Goal: Information Seeking & Learning: Learn about a topic

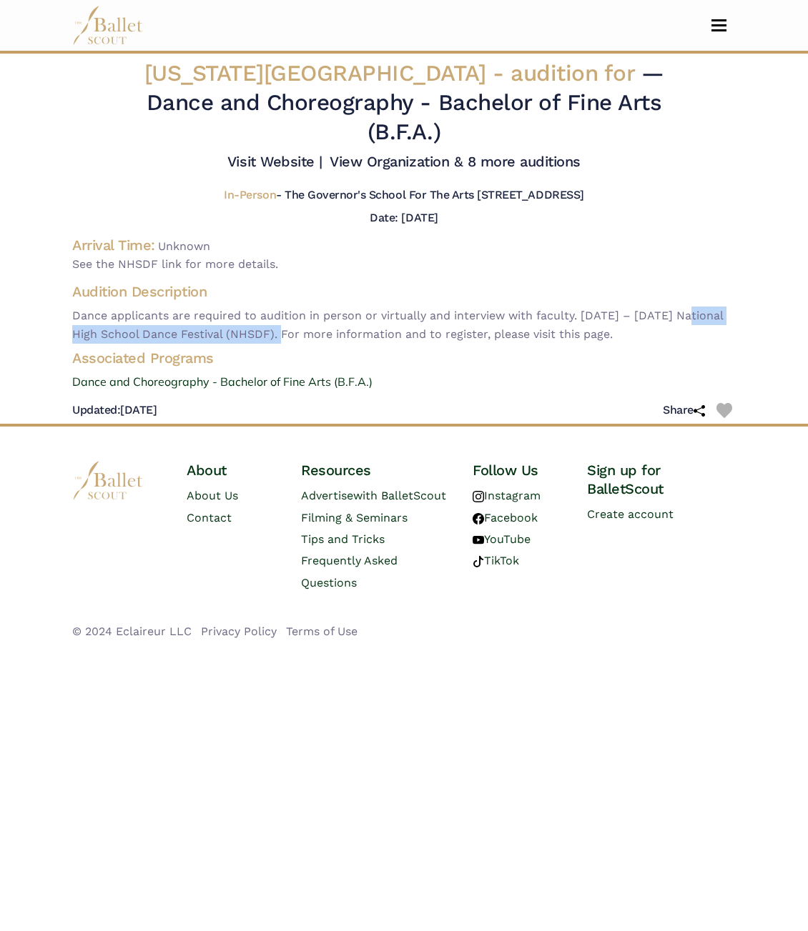
drag, startPoint x: 686, startPoint y: 314, endPoint x: 275, endPoint y: 329, distance: 411.2
click at [275, 329] on span "Dance applicants are required to audition in person or virtually and interview …" at bounding box center [403, 325] width 663 height 36
copy span "National High School Dance Festival (NHSDF)"
click at [352, 277] on div "Virginia Commonwealth University - audition for — Dance and Choreography - Bach…" at bounding box center [404, 241] width 686 height 364
click at [432, 162] on link "View Organization & 8 more auditions" at bounding box center [454, 161] width 251 height 17
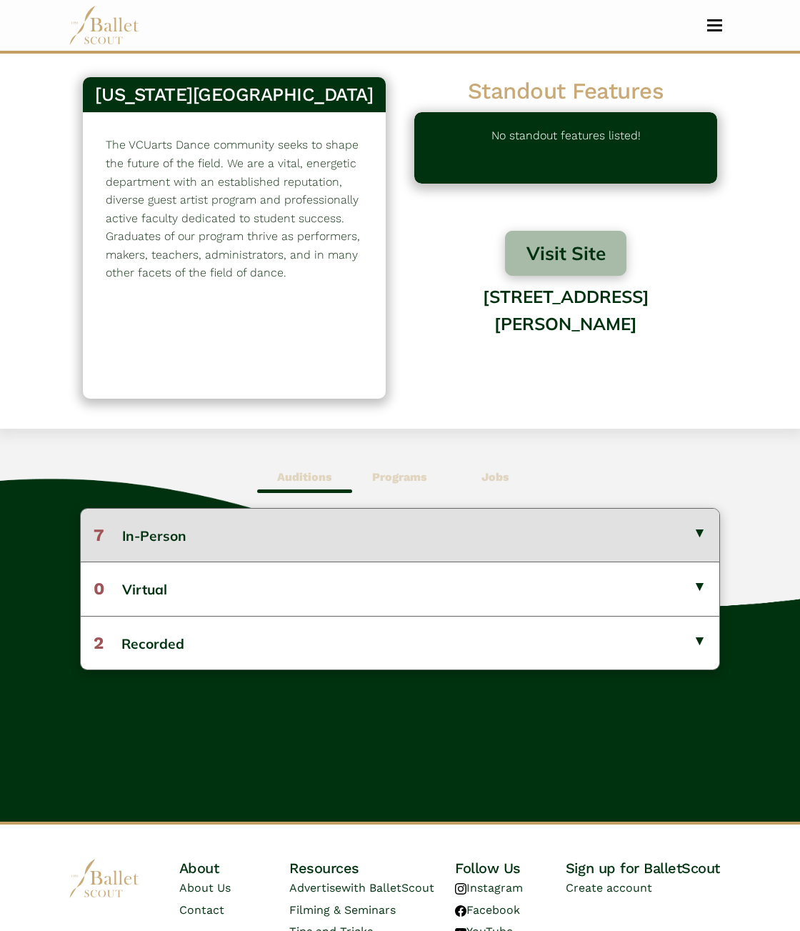
click at [602, 562] on button "7 In-Person" at bounding box center [400, 535] width 639 height 53
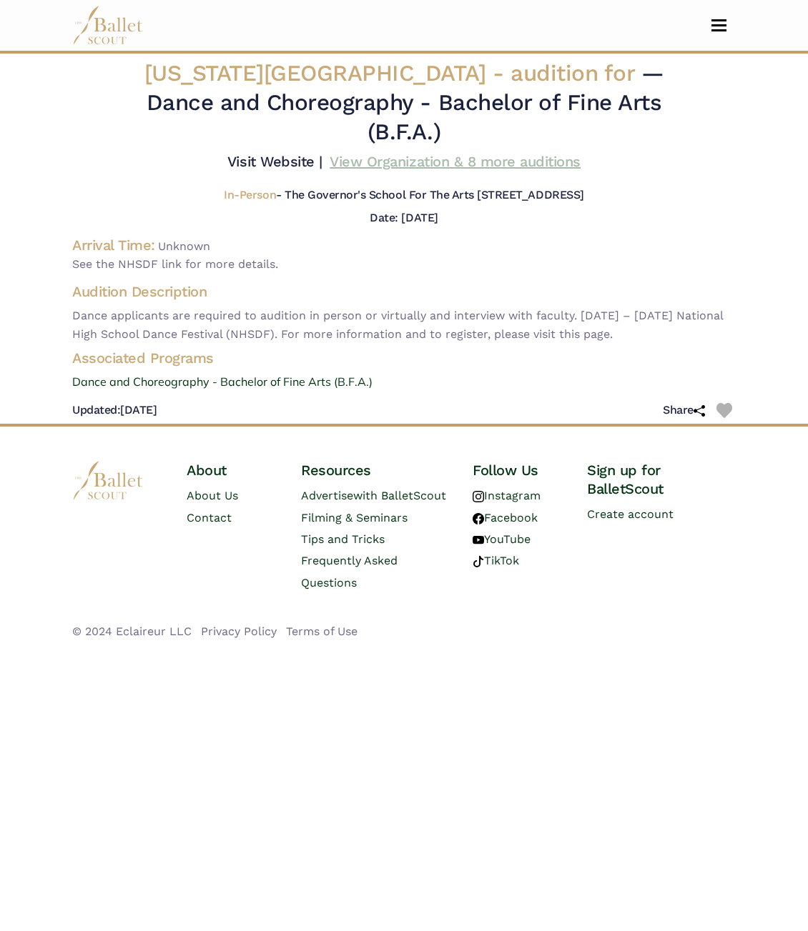
click at [471, 161] on link "View Organization & 8 more auditions" at bounding box center [454, 161] width 251 height 17
drag, startPoint x: 582, startPoint y: 164, endPoint x: 330, endPoint y: 162, distance: 252.3
click at [330, 162] on div "Visit Website | View Organization & 8 more auditions" at bounding box center [404, 164] width 686 height 24
copy link "View Organization & 8 more auditions"
click at [401, 159] on link "View Organization & 8 more auditions" at bounding box center [454, 161] width 251 height 17
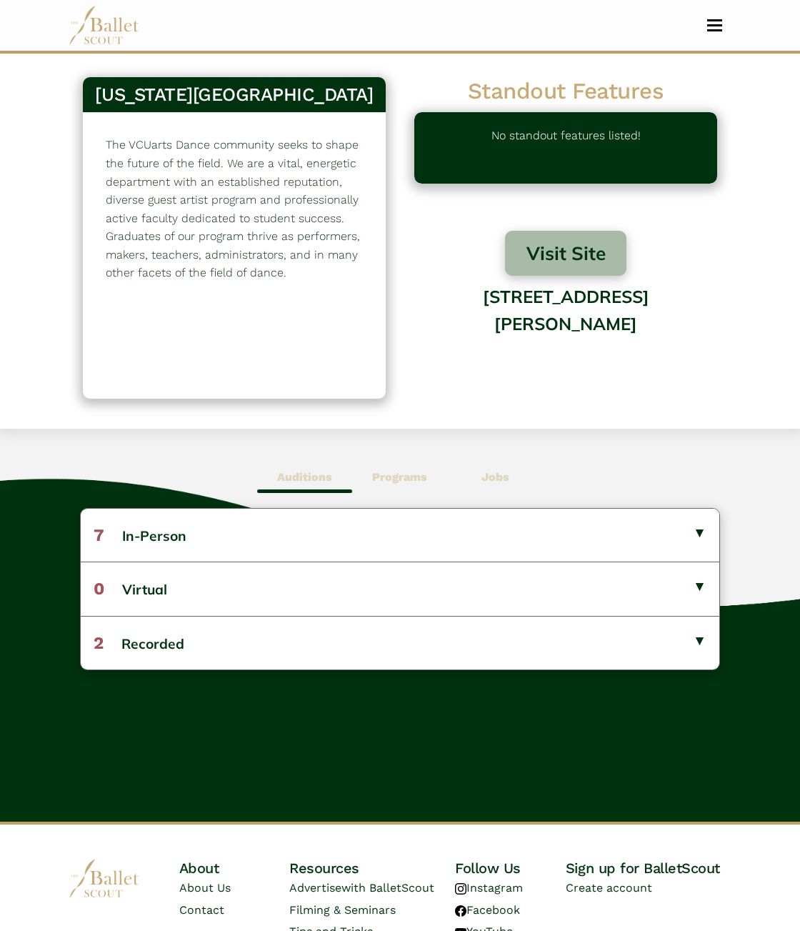
click at [402, 484] on b "Programs" at bounding box center [399, 477] width 55 height 14
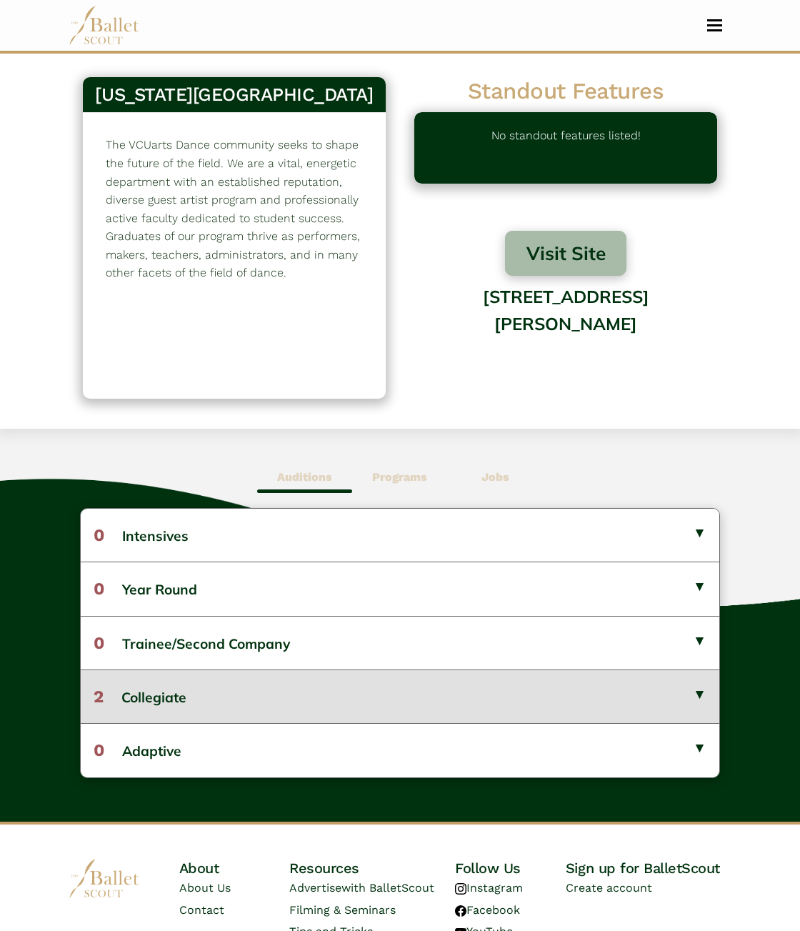
click at [344, 723] on button "2 Collegiate" at bounding box center [400, 697] width 639 height 54
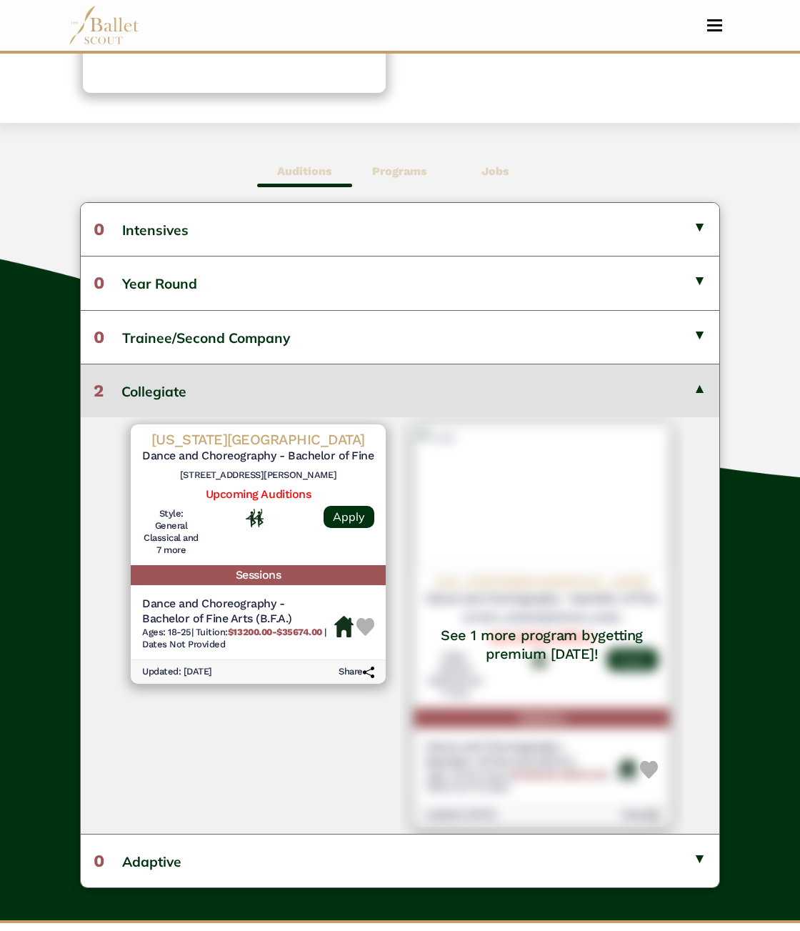
scroll to position [163, 0]
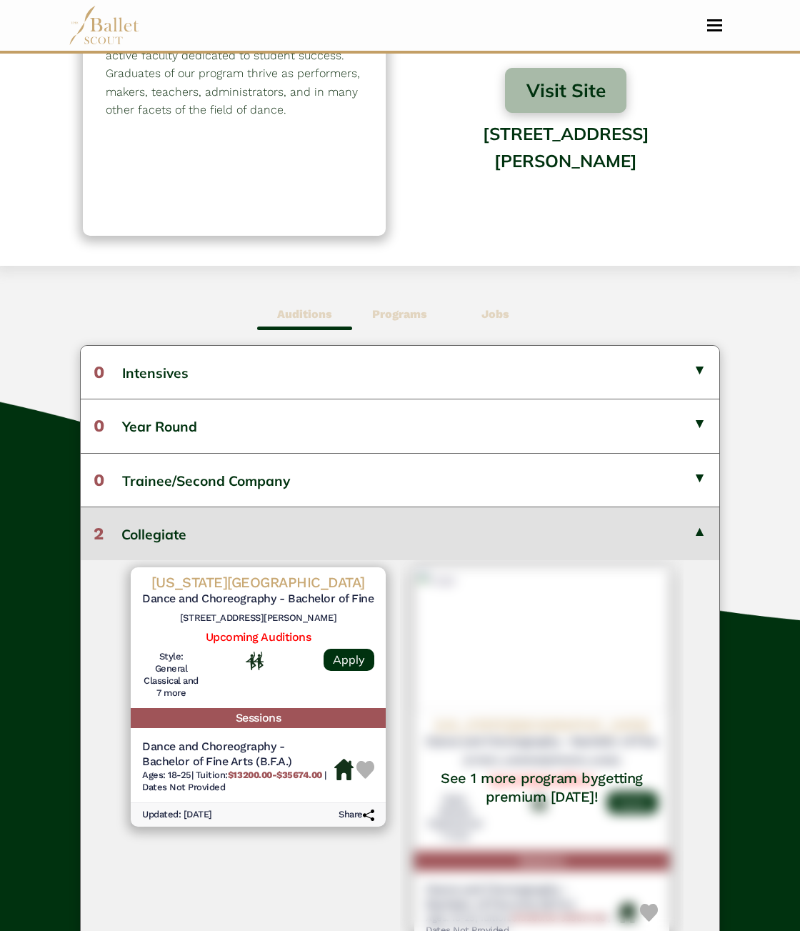
click at [302, 321] on b "Auditions" at bounding box center [304, 314] width 55 height 14
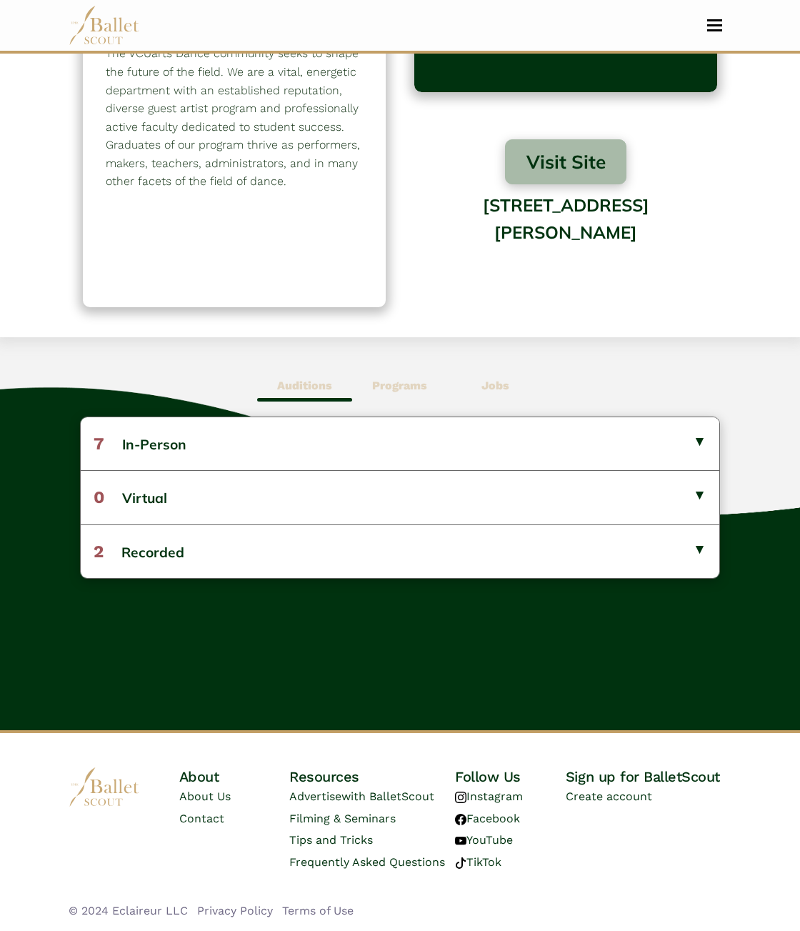
scroll to position [116, 0]
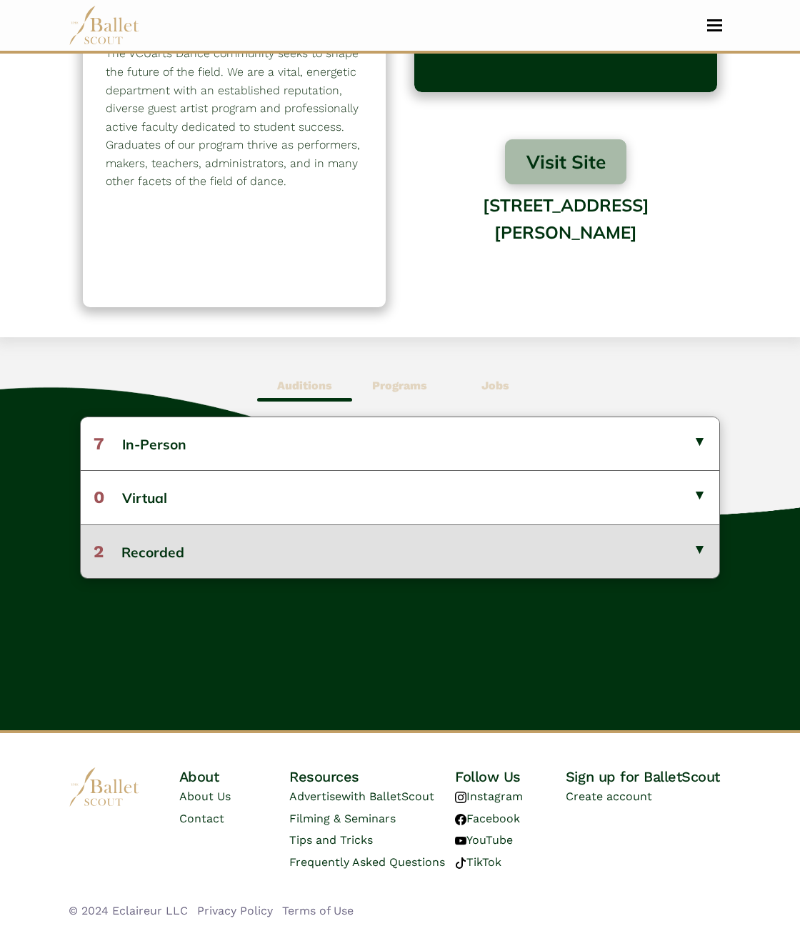
click at [181, 549] on button "2 Recorded" at bounding box center [400, 552] width 639 height 54
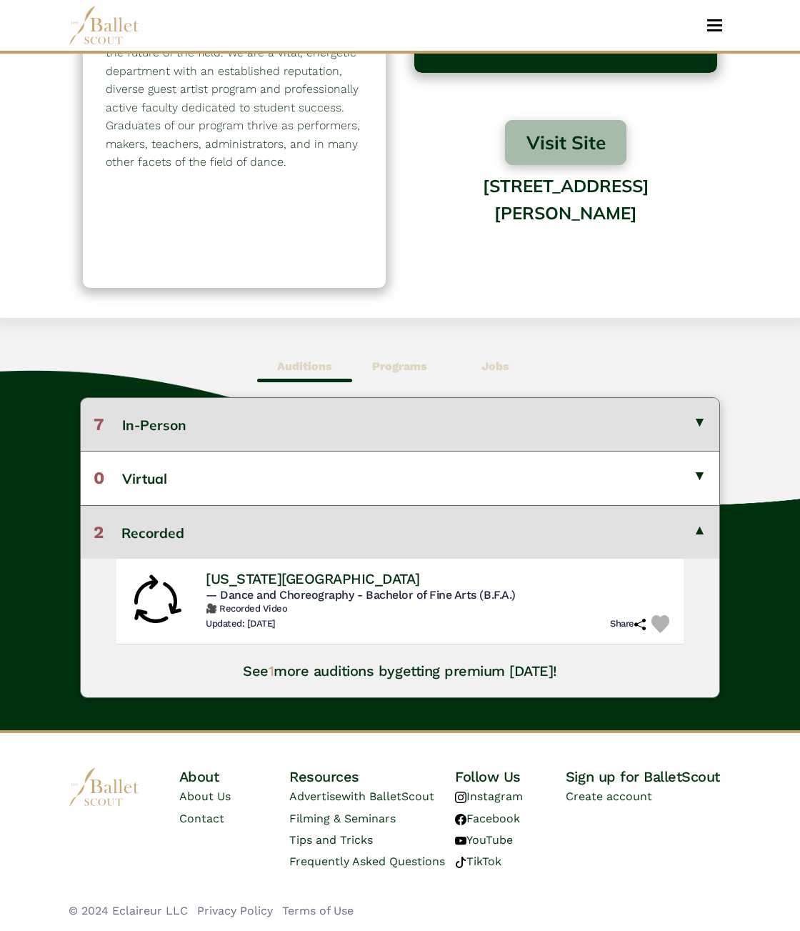
click at [219, 436] on button "7 In-Person" at bounding box center [400, 424] width 639 height 53
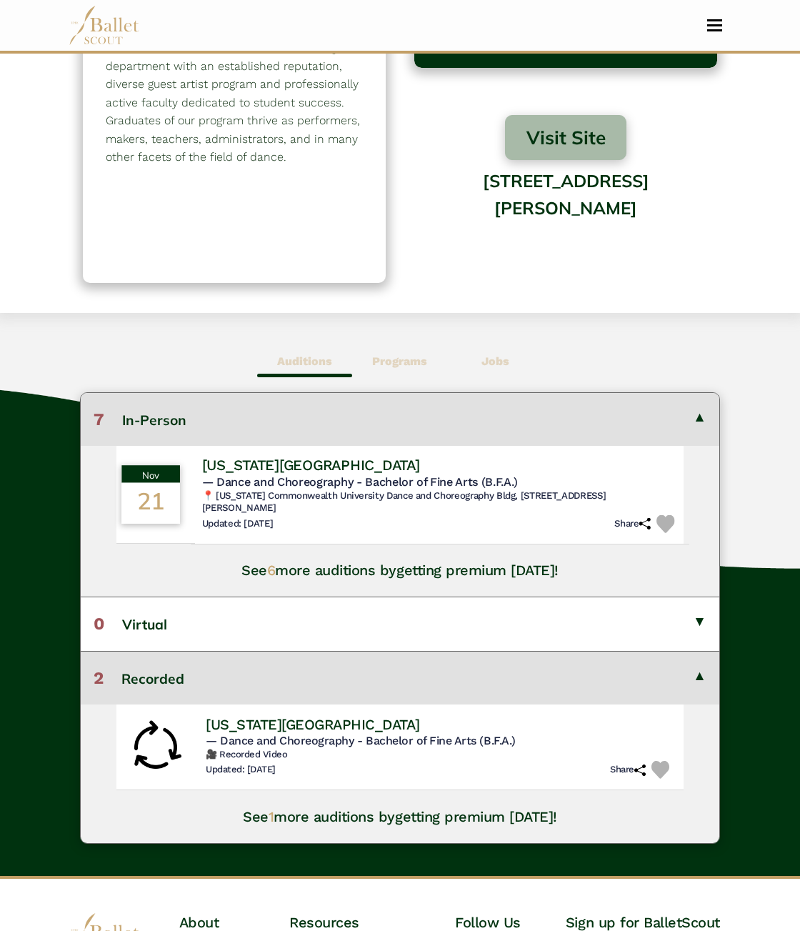
click at [344, 475] on h4 "Virginia Commonwealth University" at bounding box center [311, 465] width 218 height 19
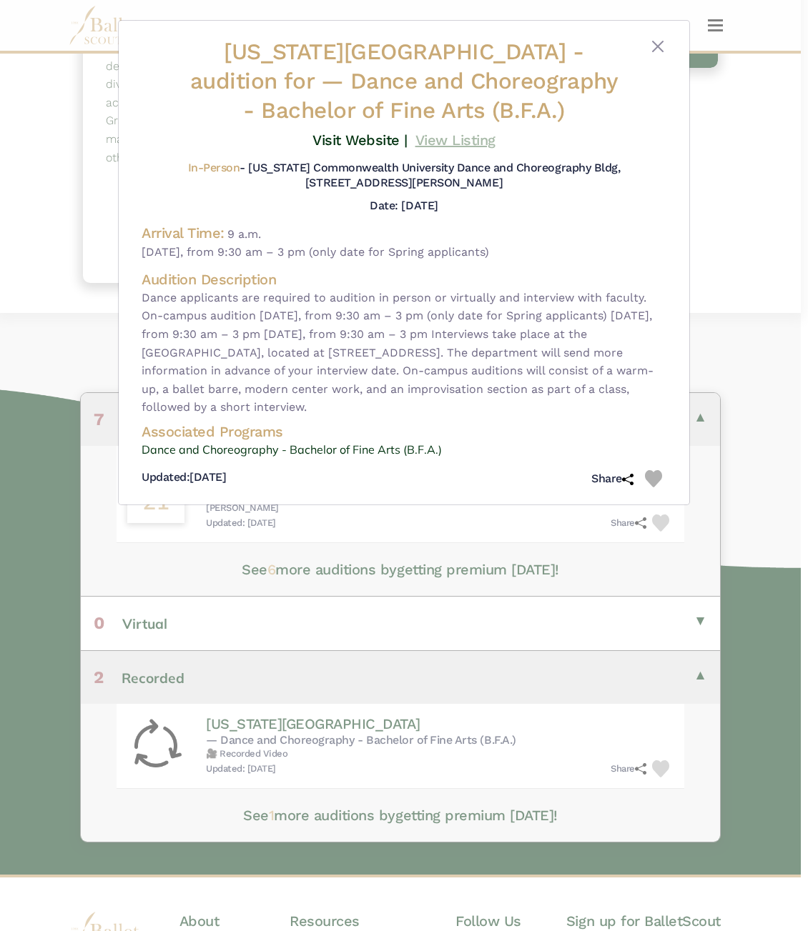
click at [465, 141] on link "View Listing" at bounding box center [455, 140] width 80 height 17
click at [657, 42] on button "Close" at bounding box center [657, 46] width 17 height 17
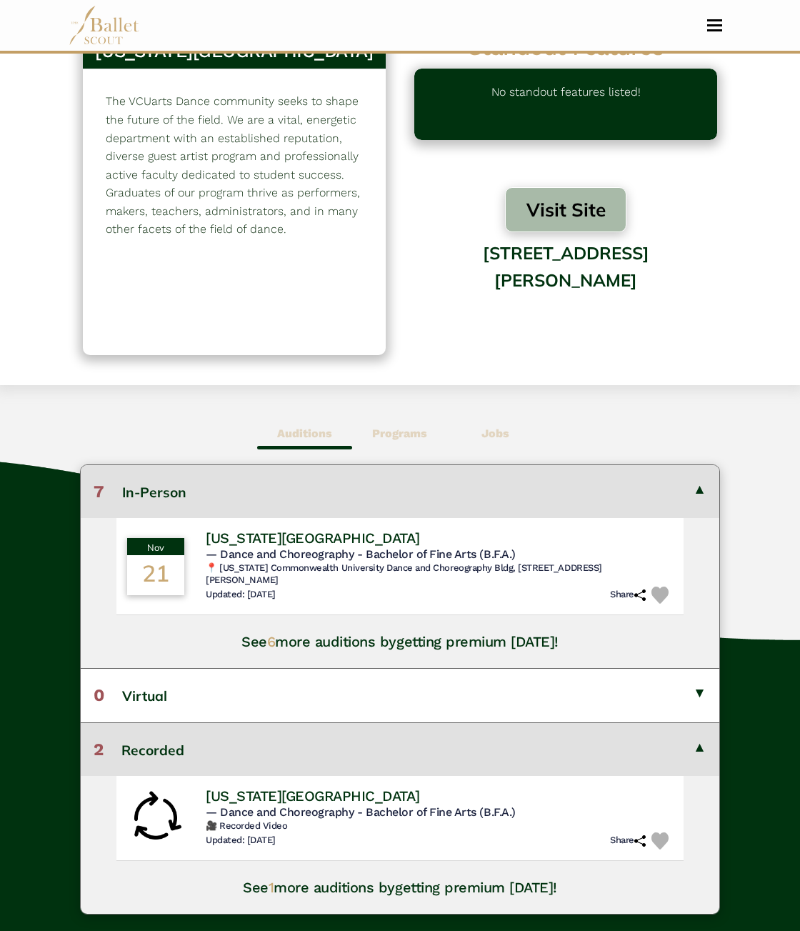
scroll to position [272, 0]
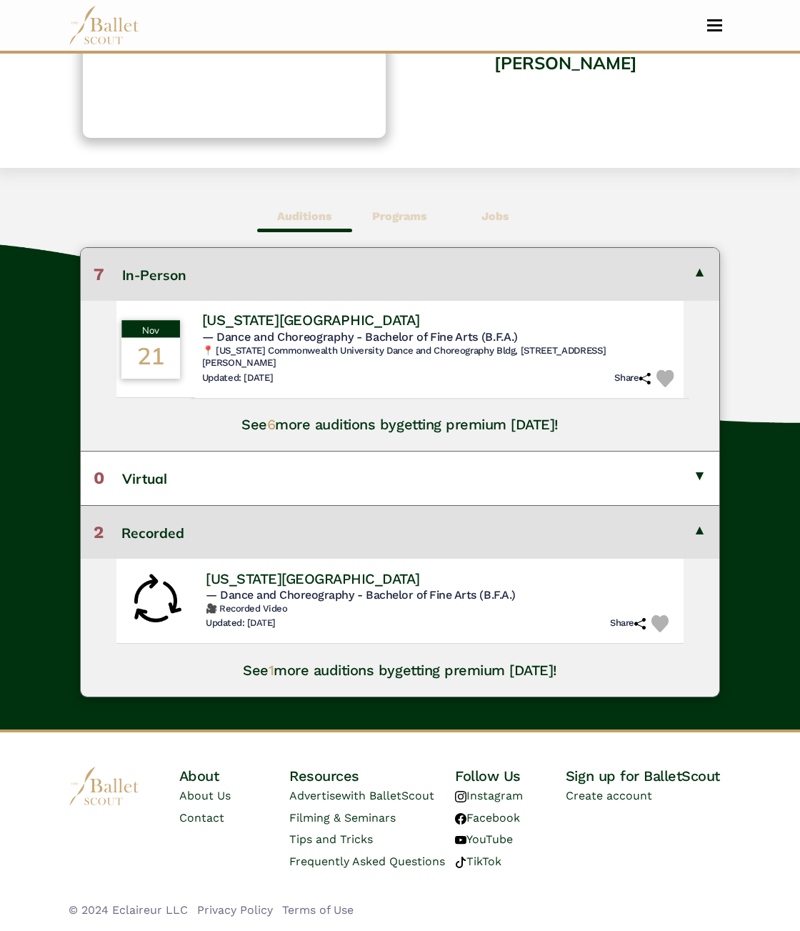
click at [324, 330] on h4 "Virginia Commonwealth University" at bounding box center [311, 320] width 218 height 19
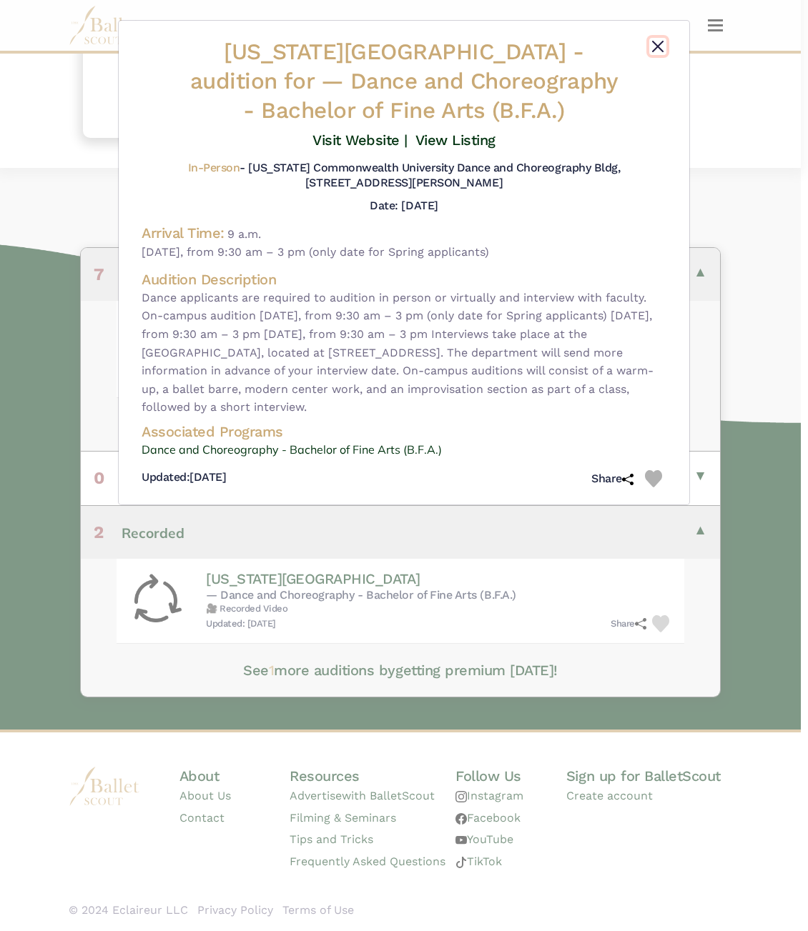
click at [658, 50] on button "Close" at bounding box center [657, 46] width 17 height 17
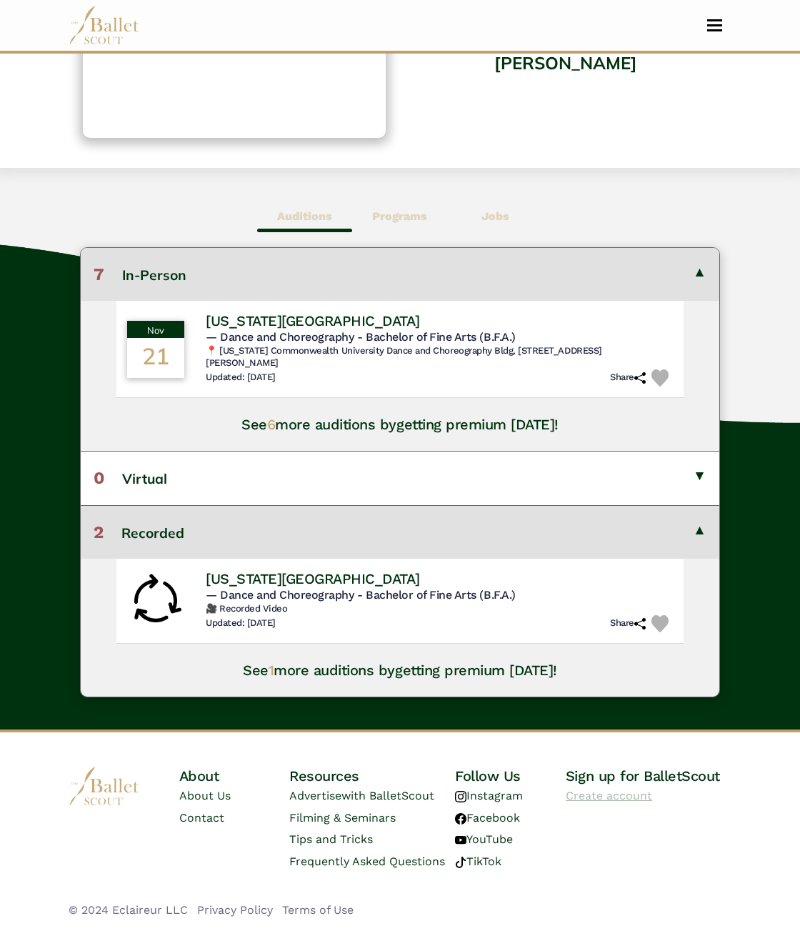
click at [614, 795] on link "Create account" at bounding box center [609, 796] width 86 height 14
click at [557, 197] on div "Auditions Programs Jobs 7 In-Person Nov 21 Virginia Commonwealth University" at bounding box center [400, 449] width 800 height 562
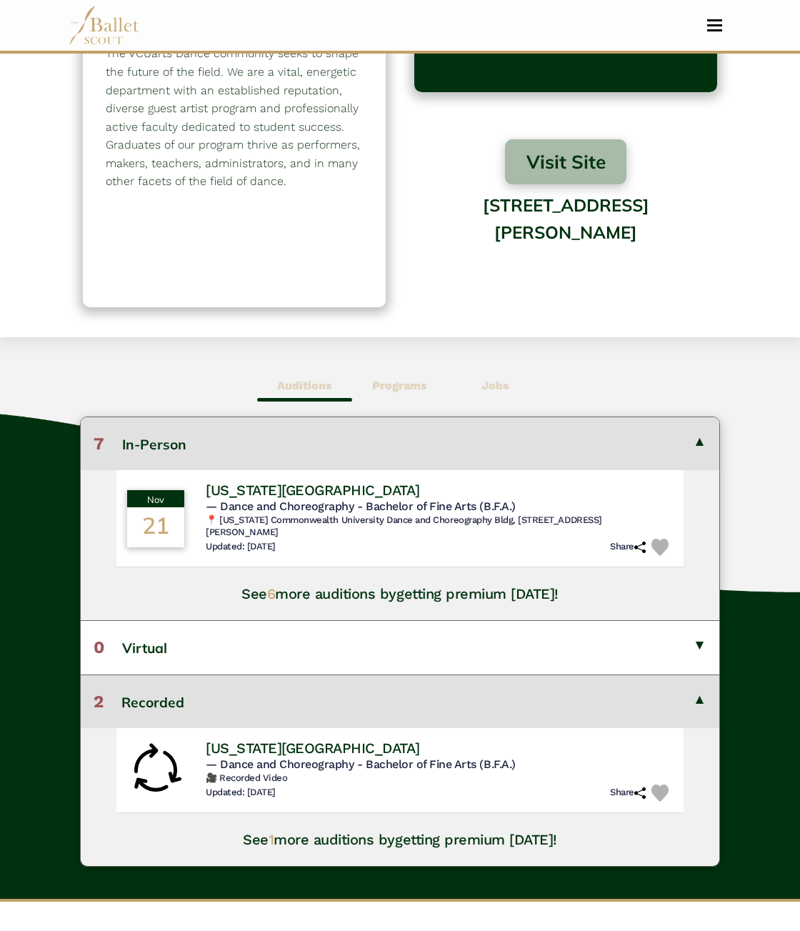
scroll to position [0, 0]
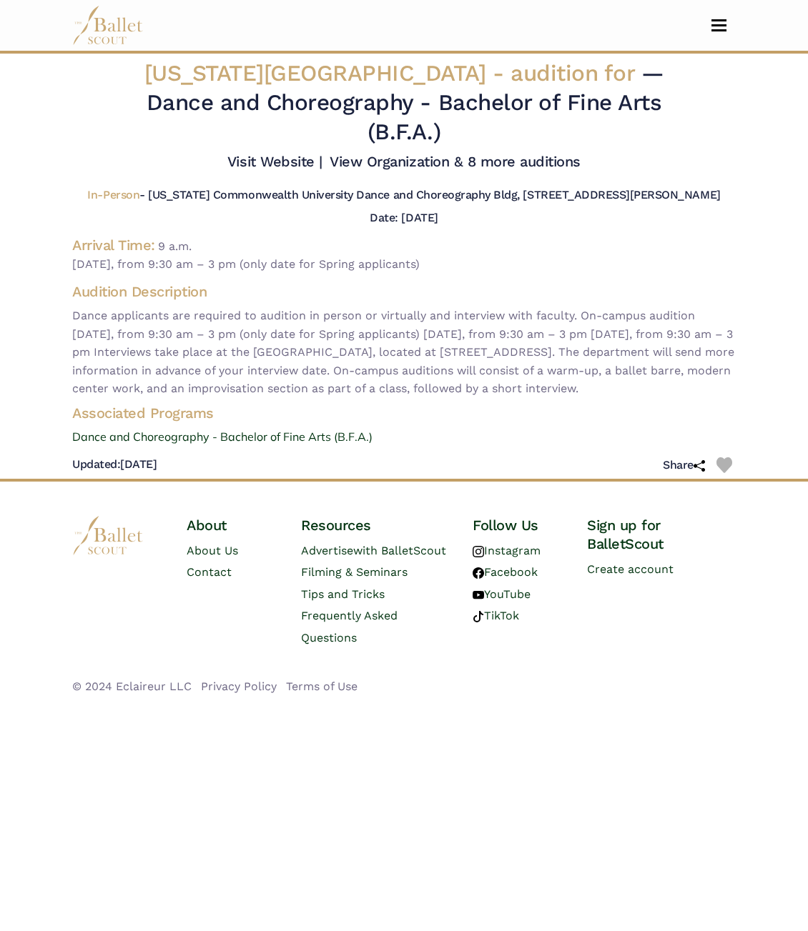
drag, startPoint x: 73, startPoint y: 249, endPoint x: 383, endPoint y: 402, distance: 346.1
click at [383, 402] on div "Virginia Commonwealth University - audition for — Dance and Choreography - Bach…" at bounding box center [404, 269] width 686 height 420
copy div "Arrival Time: 9 a.m. Friday, November 21, 2025, from 9:30 am – 3 pm (only date …"
click at [511, 443] on div "Associated Programs Dance and Choreography - Bachelor of Fine Arts (B.F.A.)" at bounding box center [404, 425] width 686 height 43
click at [151, 76] on span "Virginia Commonwealth University - audition for" at bounding box center [392, 73] width 497 height 26
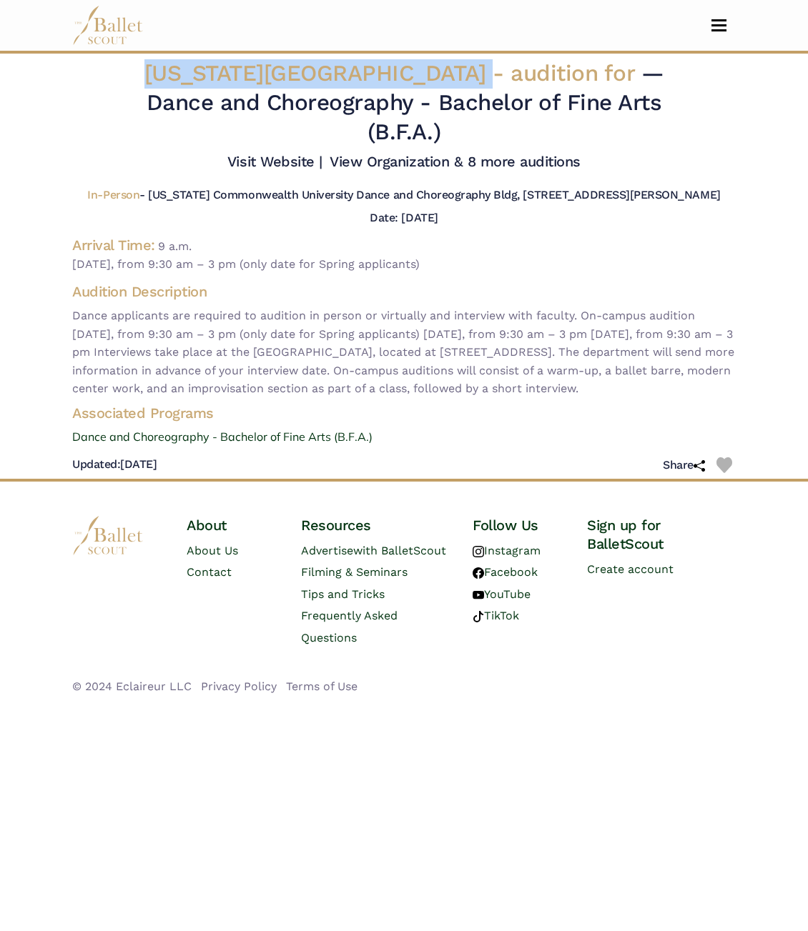
drag, startPoint x: 136, startPoint y: 76, endPoint x: 495, endPoint y: 78, distance: 358.8
click at [495, 78] on span "Virginia Commonwealth University - audition for" at bounding box center [392, 73] width 497 height 26
copy span "Virginia Commonwealth University"
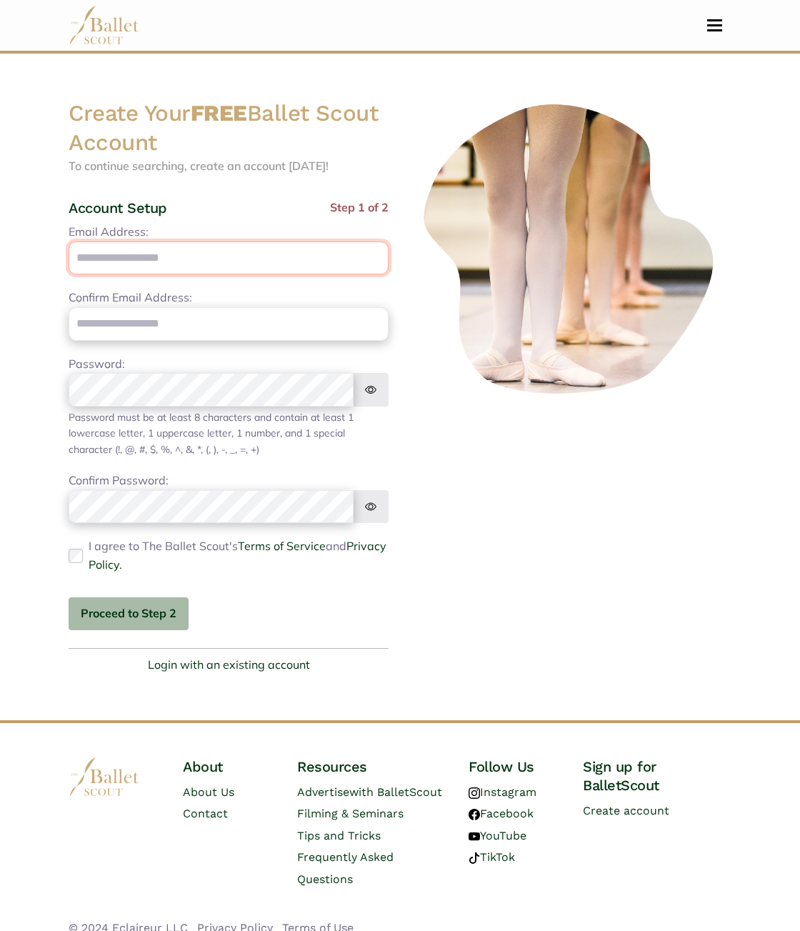
click at [175, 260] on input "Email Address:" at bounding box center [229, 259] width 320 height 34
type input "**********"
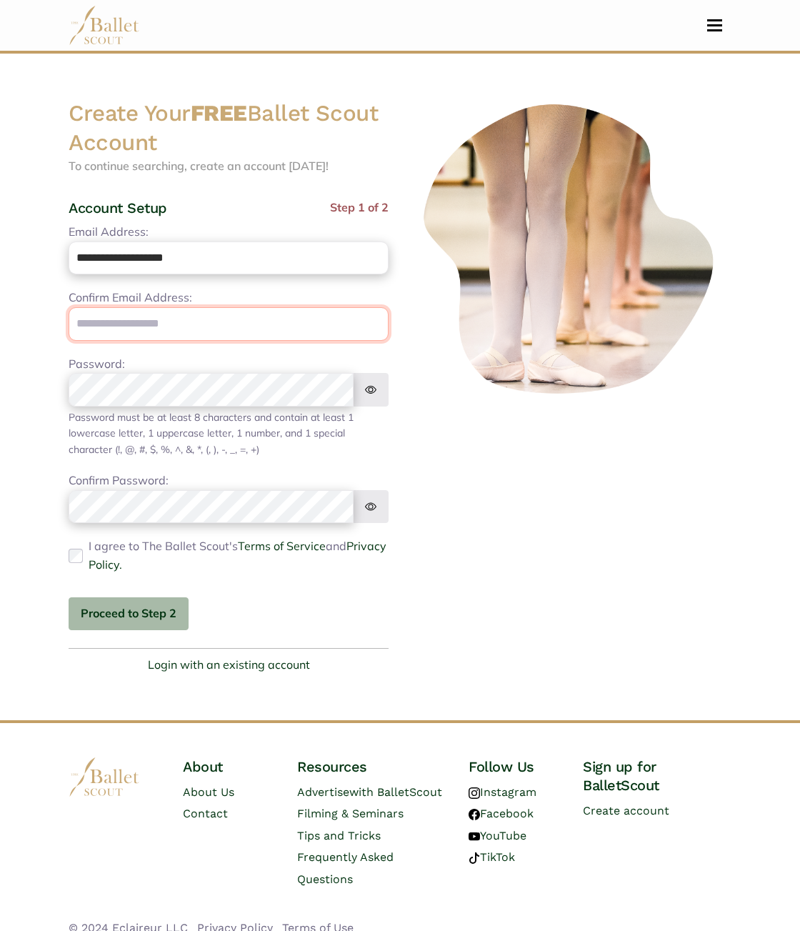
click at [162, 325] on input "email" at bounding box center [229, 324] width 320 height 34
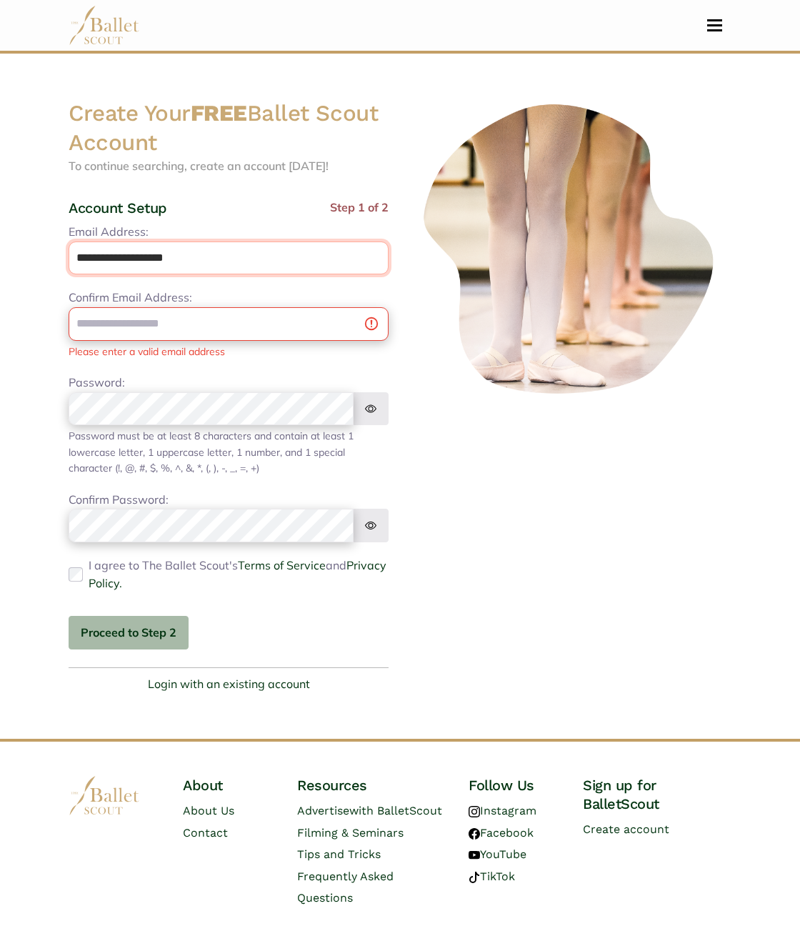
drag, startPoint x: 204, startPoint y: 261, endPoint x: 42, endPoint y: 257, distance: 162.3
click at [42, 257] on body "Premium Feature Make this audition season count. Upgrade to premium for access …" at bounding box center [400, 484] width 800 height 968
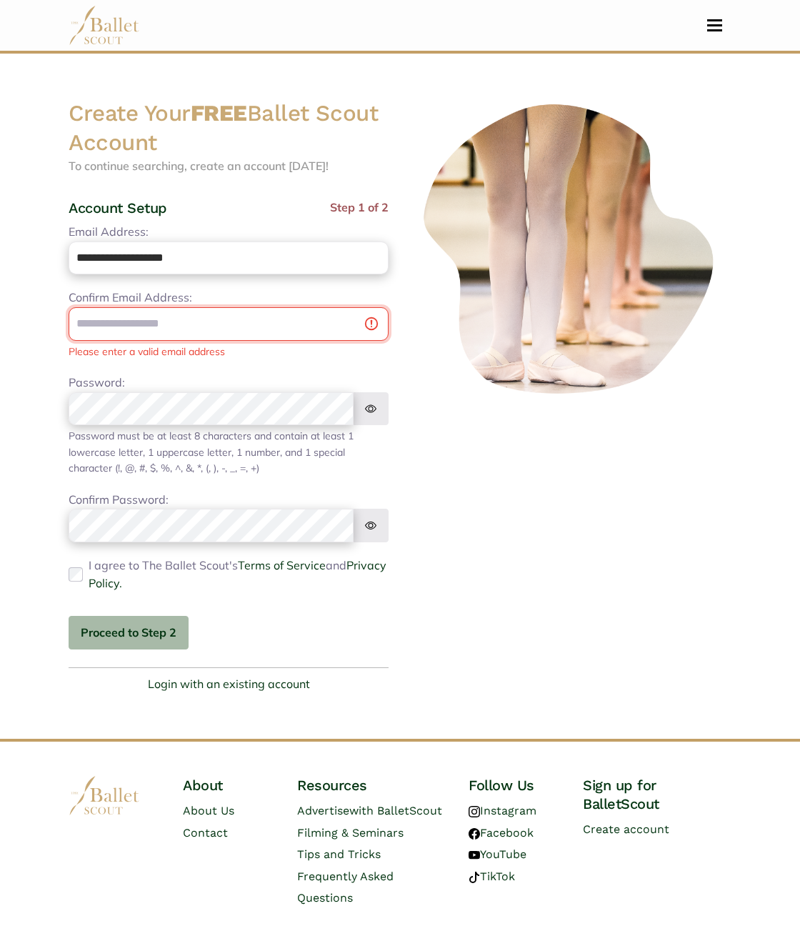
click at [133, 319] on input "email" at bounding box center [229, 324] width 320 height 34
paste input "**********"
type input "**********"
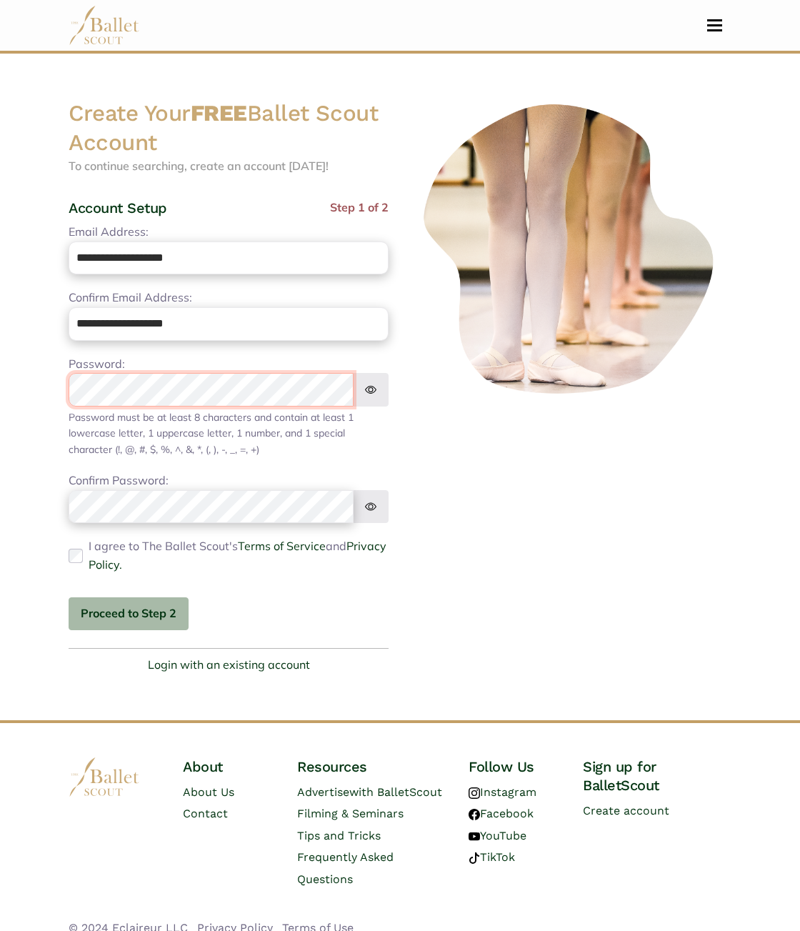
click at [157, 408] on div "Password: Password must be at least 8 characters and contain at least: 1 lowerc…" at bounding box center [229, 406] width 320 height 102
click at [0, 379] on html "Premium Feature Make this audition season count. Upgrade to premium for access …" at bounding box center [400, 474] width 800 height 949
click at [142, 618] on button "Proceed to Step 2" at bounding box center [129, 614] width 120 height 34
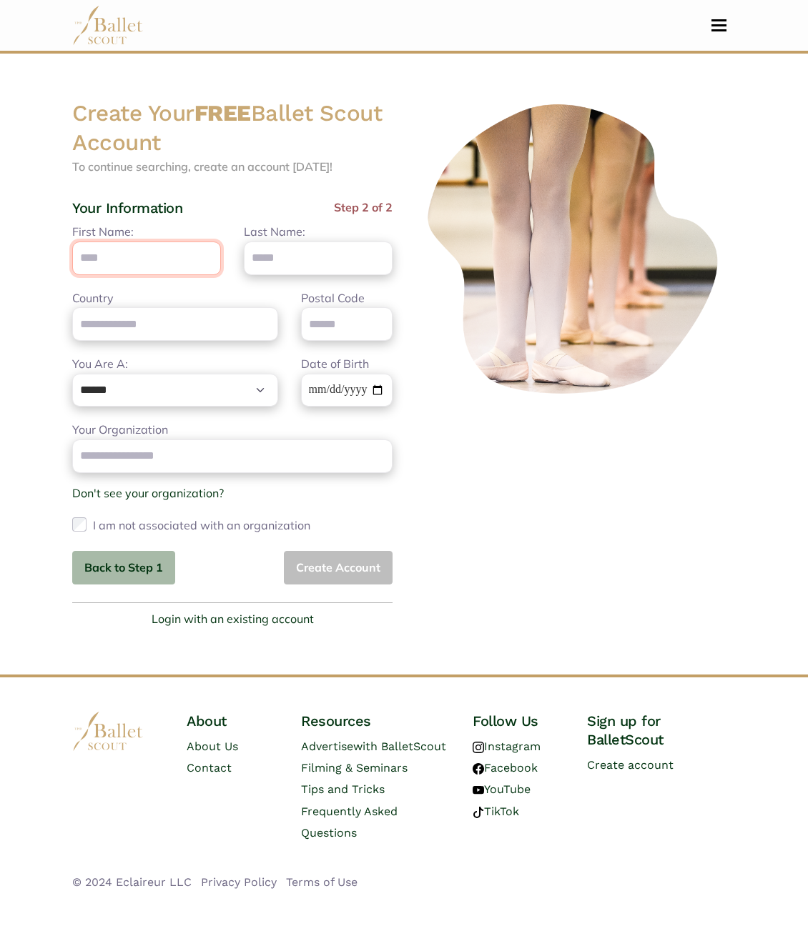
click at [109, 257] on input "First Name:" at bounding box center [146, 259] width 149 height 34
type input "****"
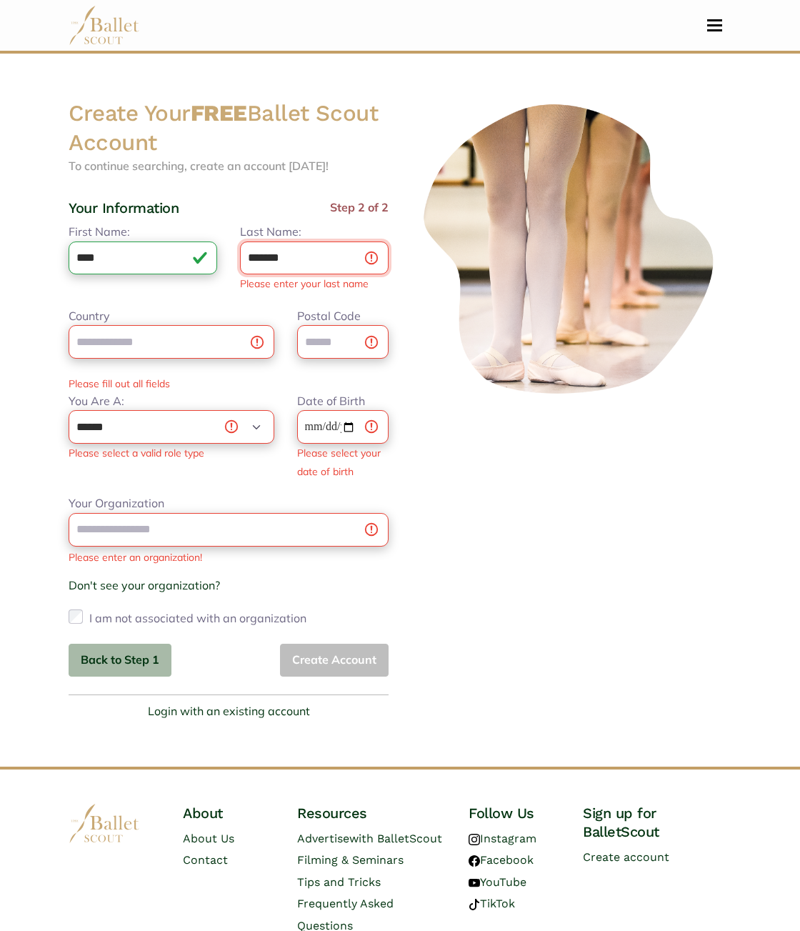
type input "*******"
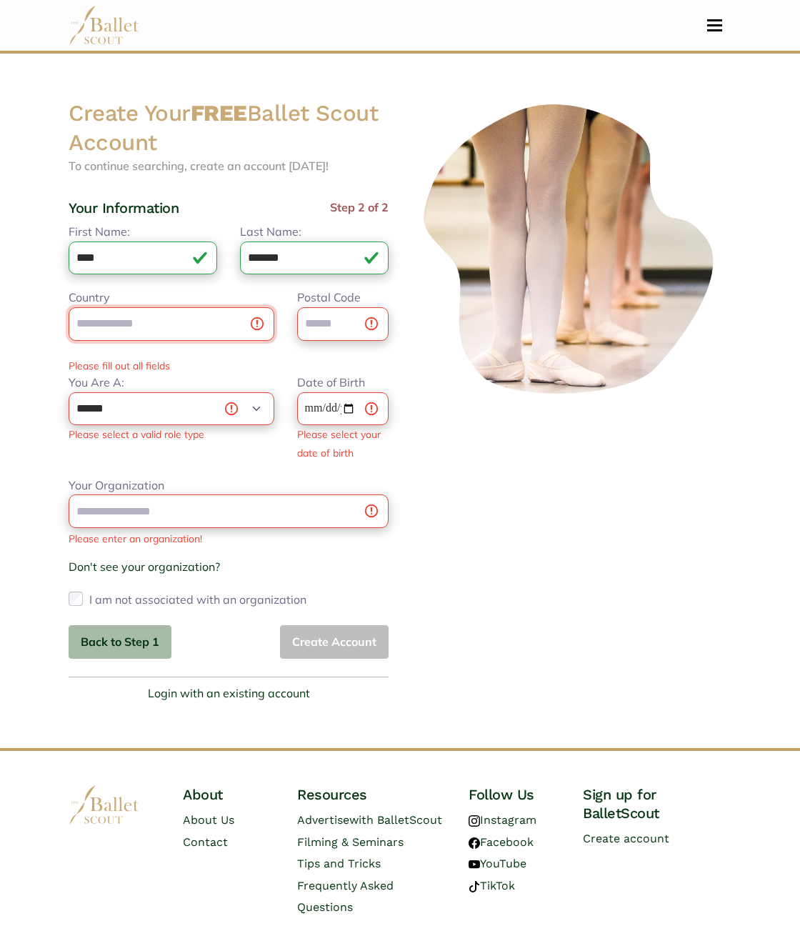
click at [132, 322] on input "Country" at bounding box center [172, 324] width 206 height 34
type input "**********"
click at [337, 327] on input "Postal Code" at bounding box center [342, 324] width 91 height 34
type input "*****"
click at [136, 415] on select "**********" at bounding box center [172, 409] width 206 height 34
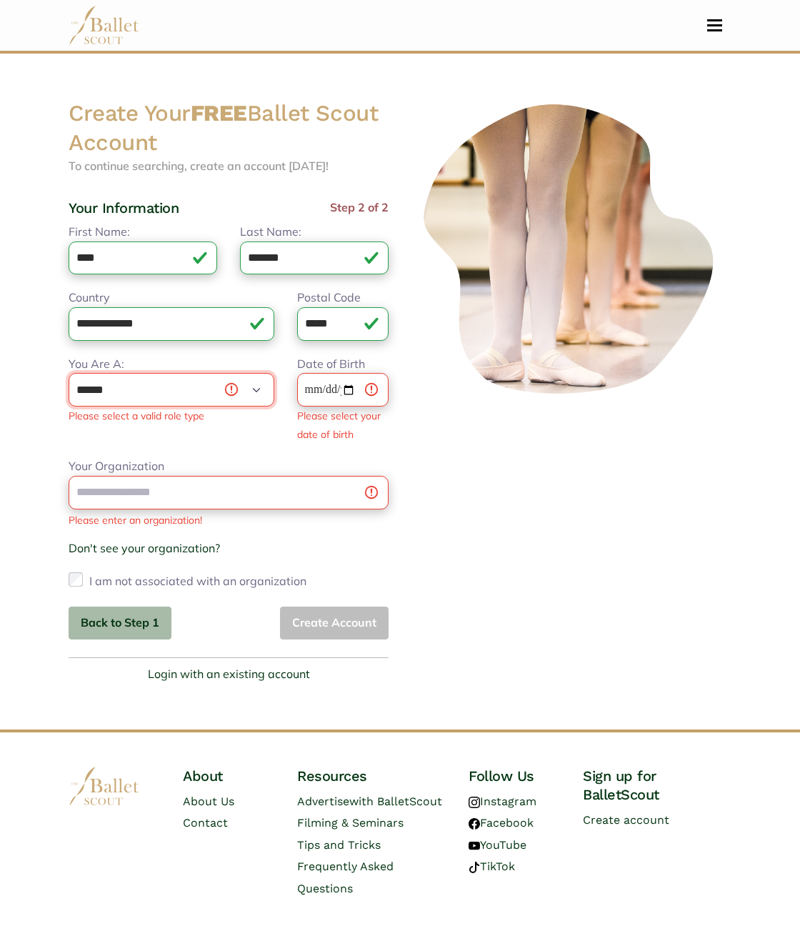
select select "***"
click at [69, 373] on select "**********" at bounding box center [172, 390] width 206 height 34
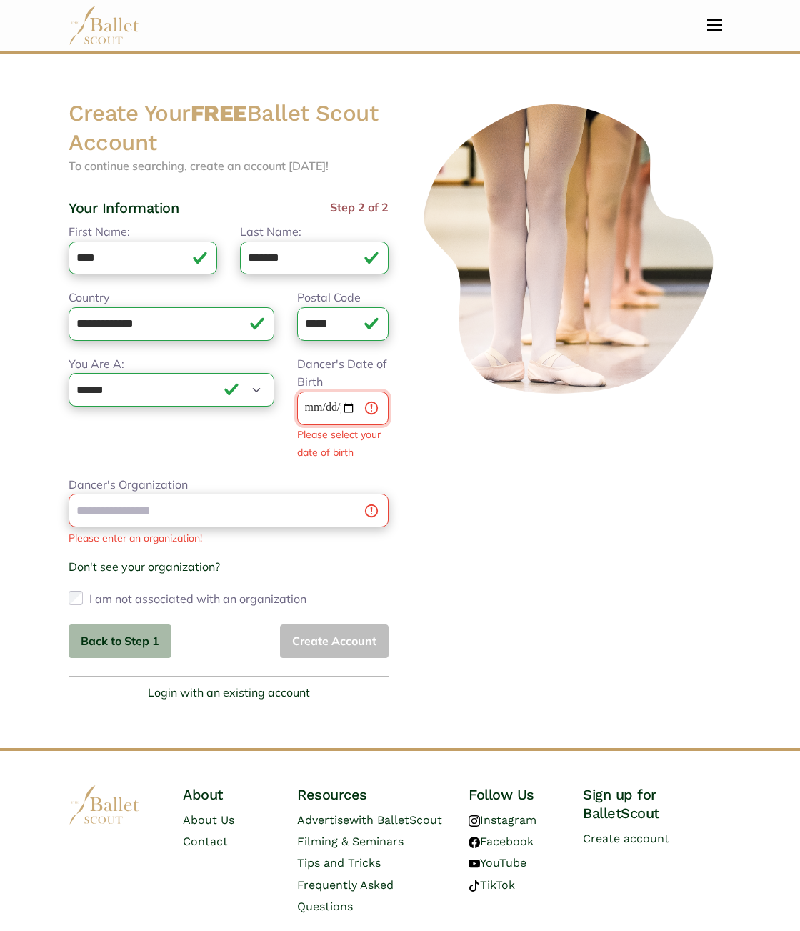
click at [315, 410] on input "Dancer's Date of Birth" at bounding box center [342, 409] width 91 height 34
type input "**********"
click at [349, 411] on input "**********" at bounding box center [342, 409] width 91 height 34
click at [425, 405] on div at bounding box center [571, 400] width 343 height 603
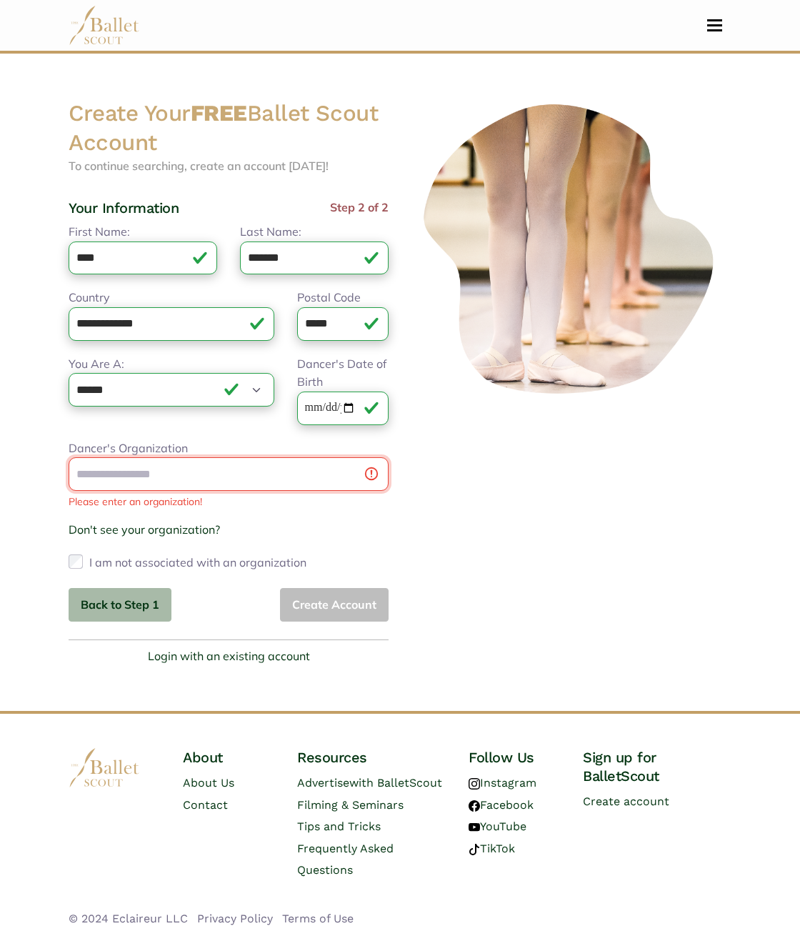
click at [207, 467] on input "Dancer's Organization" at bounding box center [229, 474] width 320 height 34
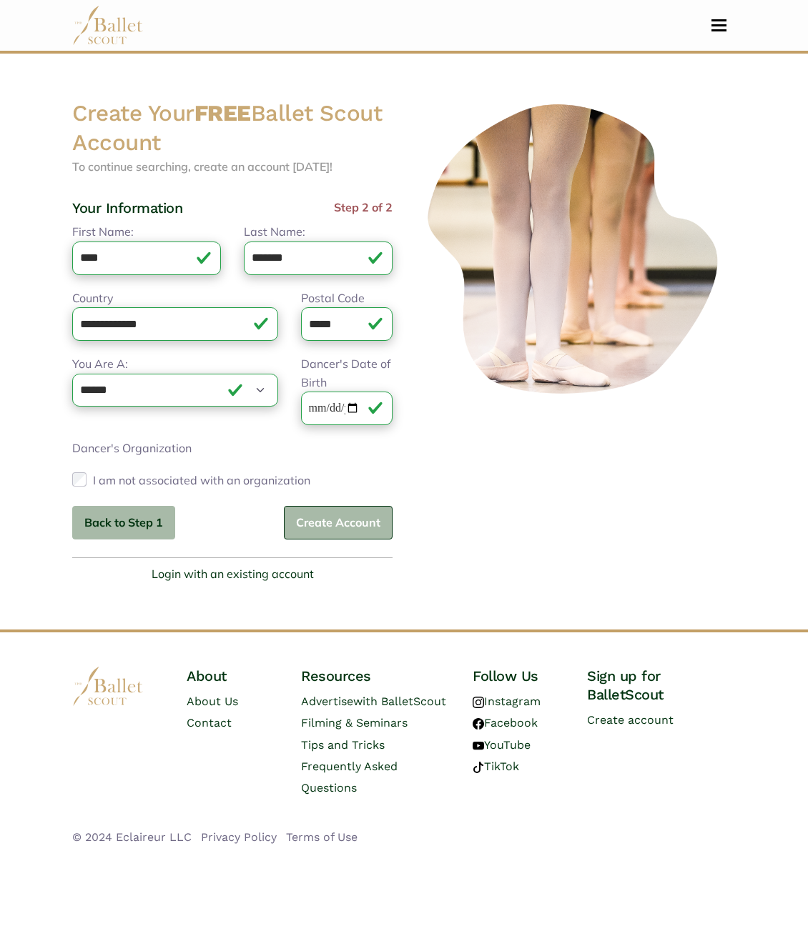
click at [356, 521] on button "Create Account" at bounding box center [338, 523] width 109 height 34
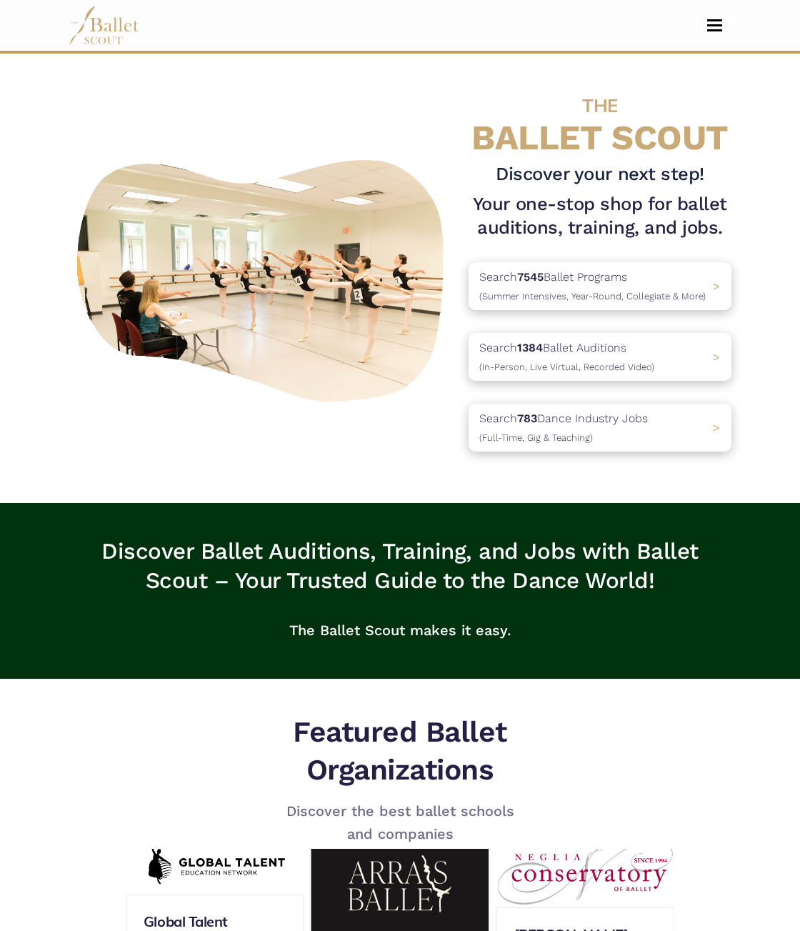
click at [716, 31] on span "Toggle navigation" at bounding box center [715, 30] width 15 height 2
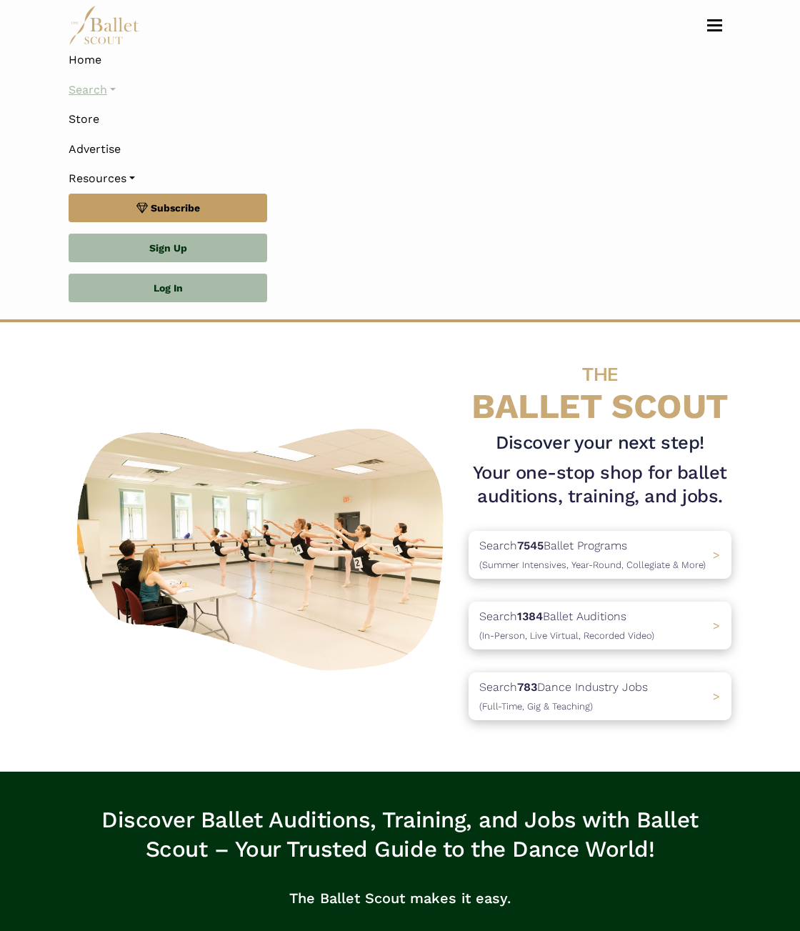
click at [89, 96] on link "Search" at bounding box center [400, 90] width 663 height 30
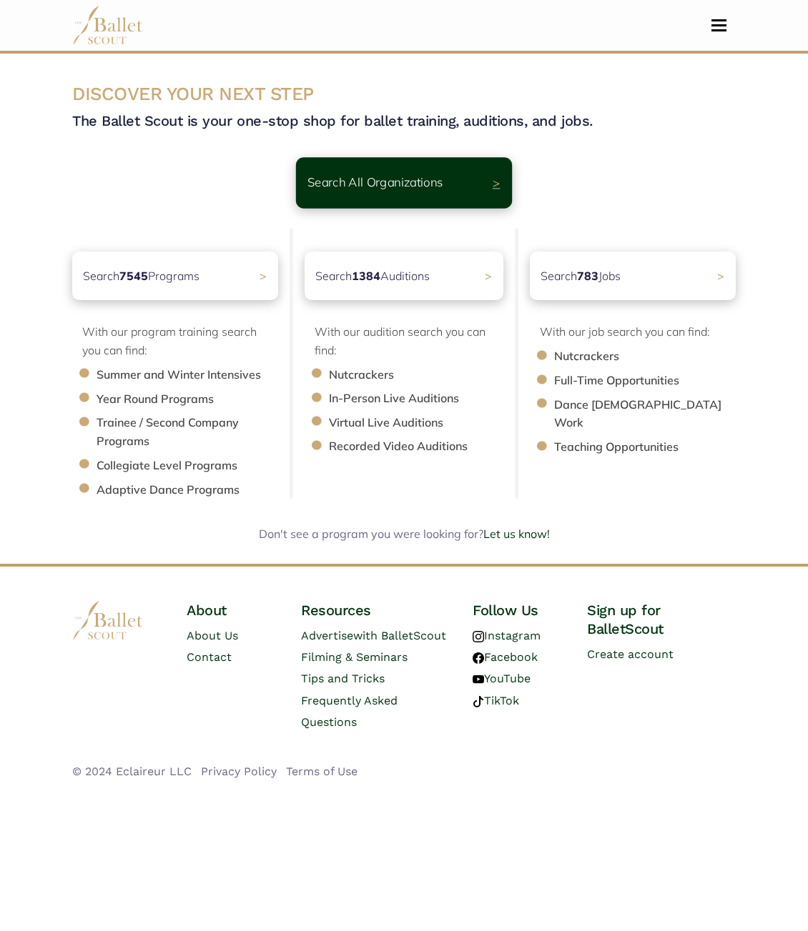
click at [427, 182] on p "Search All Organizations" at bounding box center [375, 183] width 136 height 19
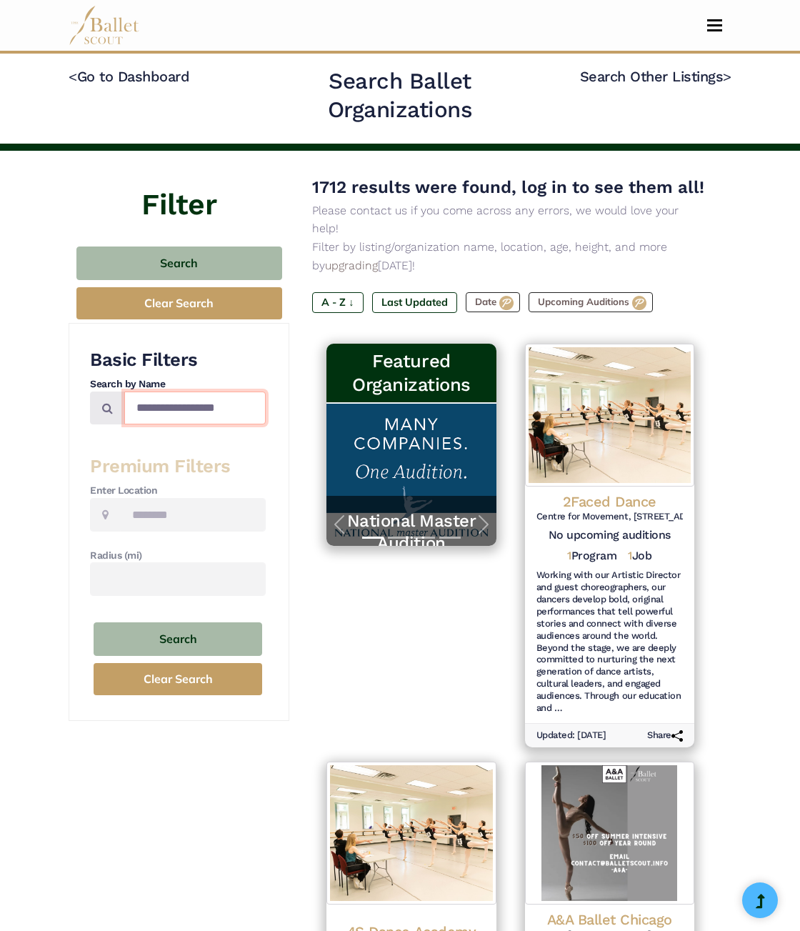
click at [177, 409] on input "Search by names..." at bounding box center [195, 409] width 142 height 34
type input "***"
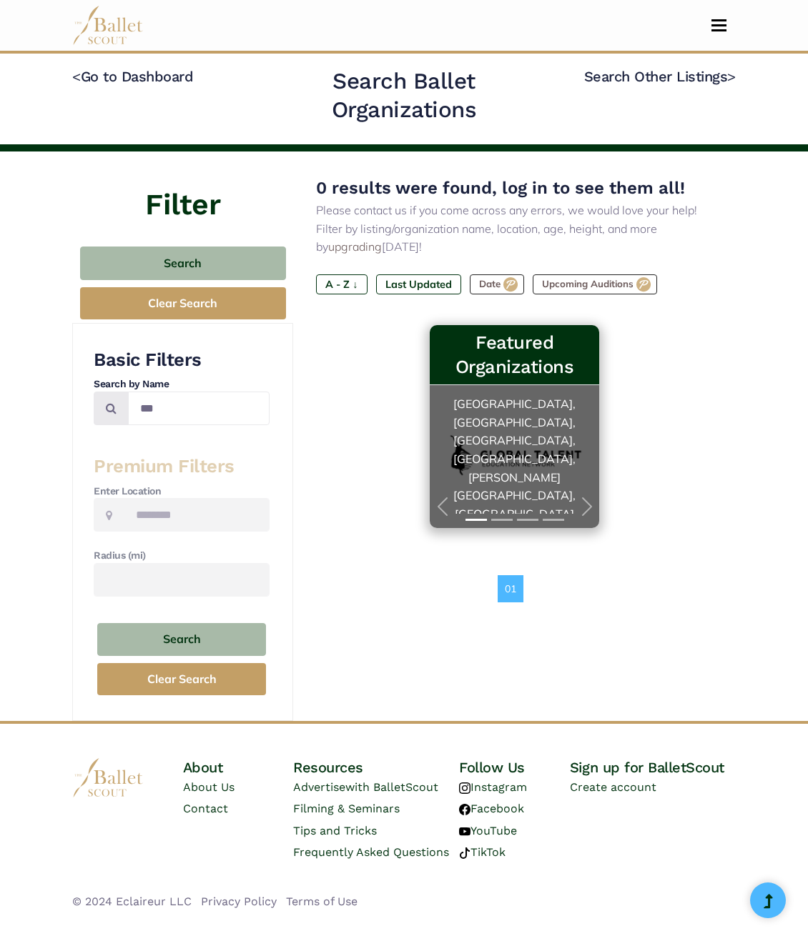
scroll to position [357, 0]
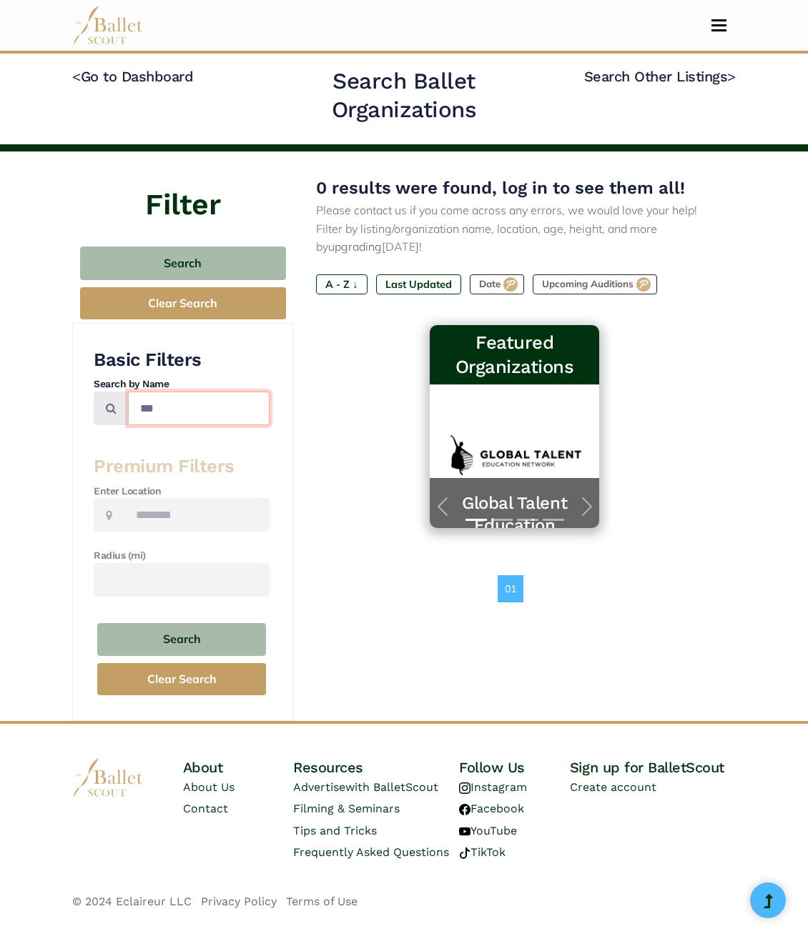
drag, startPoint x: 188, startPoint y: 400, endPoint x: 135, endPoint y: 402, distance: 53.0
click at [135, 402] on input "***" at bounding box center [199, 409] width 142 height 34
paste input "**********"
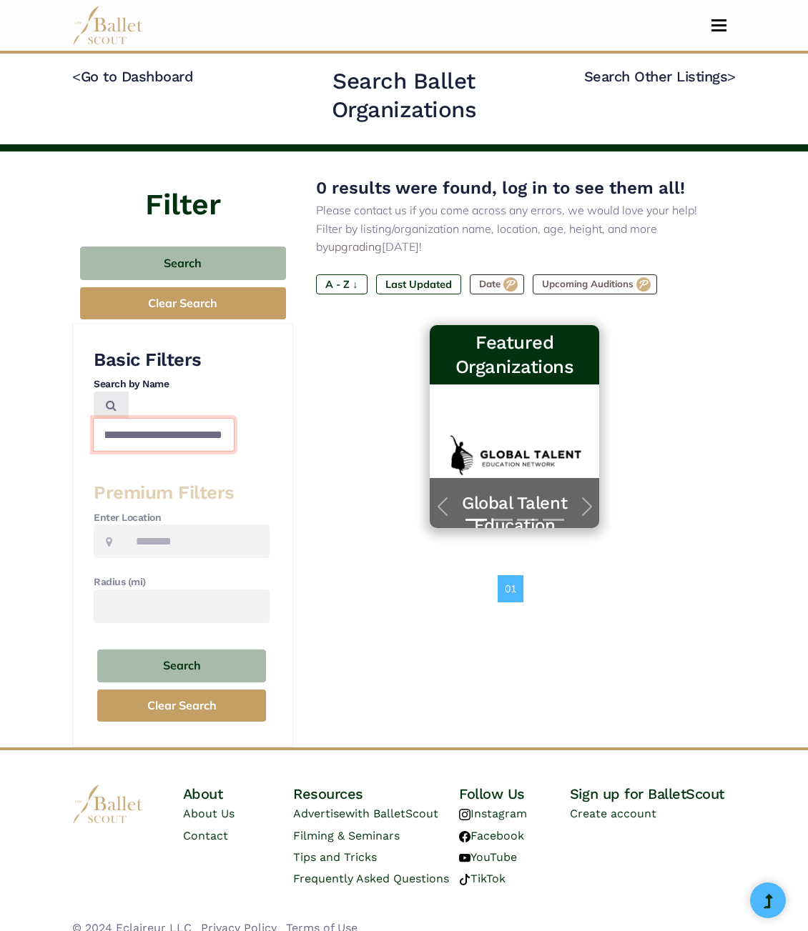
type input "**********"
click at [113, 404] on icon at bounding box center [111, 405] width 11 height 11
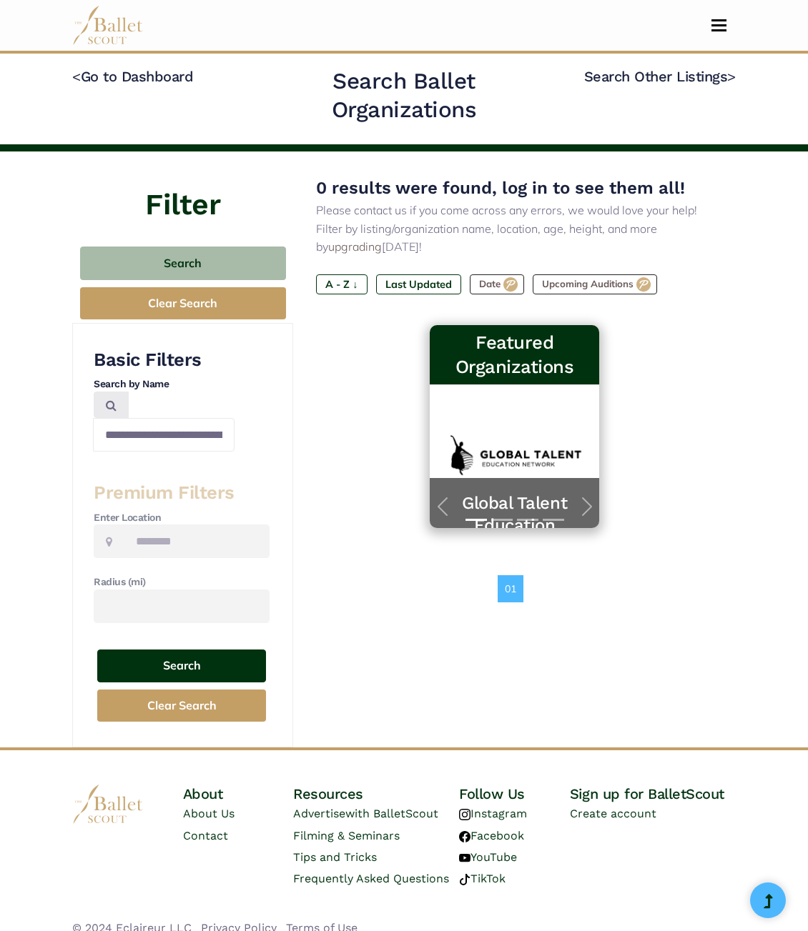
click at [184, 650] on button "Search" at bounding box center [181, 667] width 169 height 34
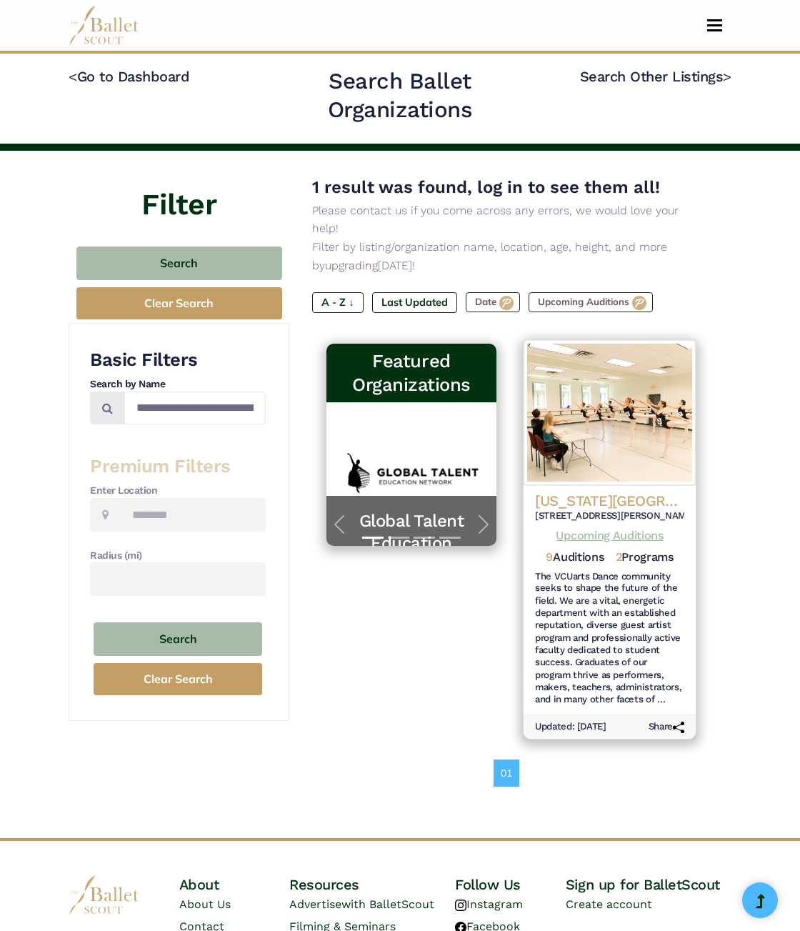
click at [607, 528] on link "Upcoming Auditions" at bounding box center [609, 535] width 107 height 14
click at [567, 550] on h5 "9 Auditions" at bounding box center [575, 557] width 58 height 15
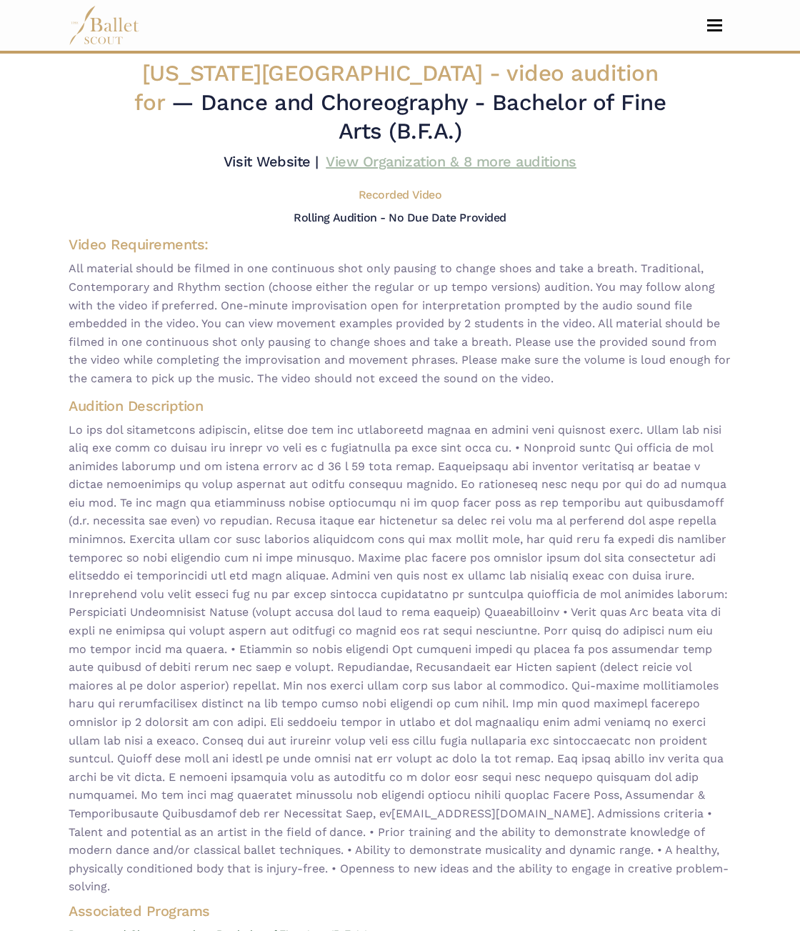
click at [427, 158] on link "View Organization & 8 more auditions" at bounding box center [451, 161] width 251 height 17
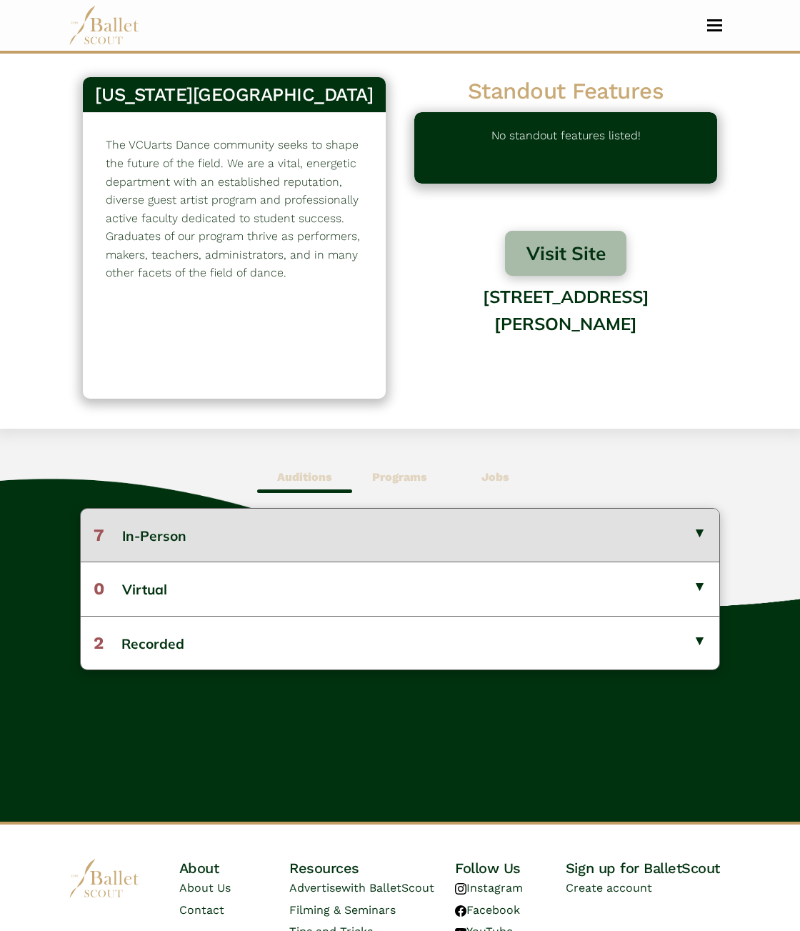
click at [214, 553] on button "7 In-Person" at bounding box center [400, 535] width 639 height 53
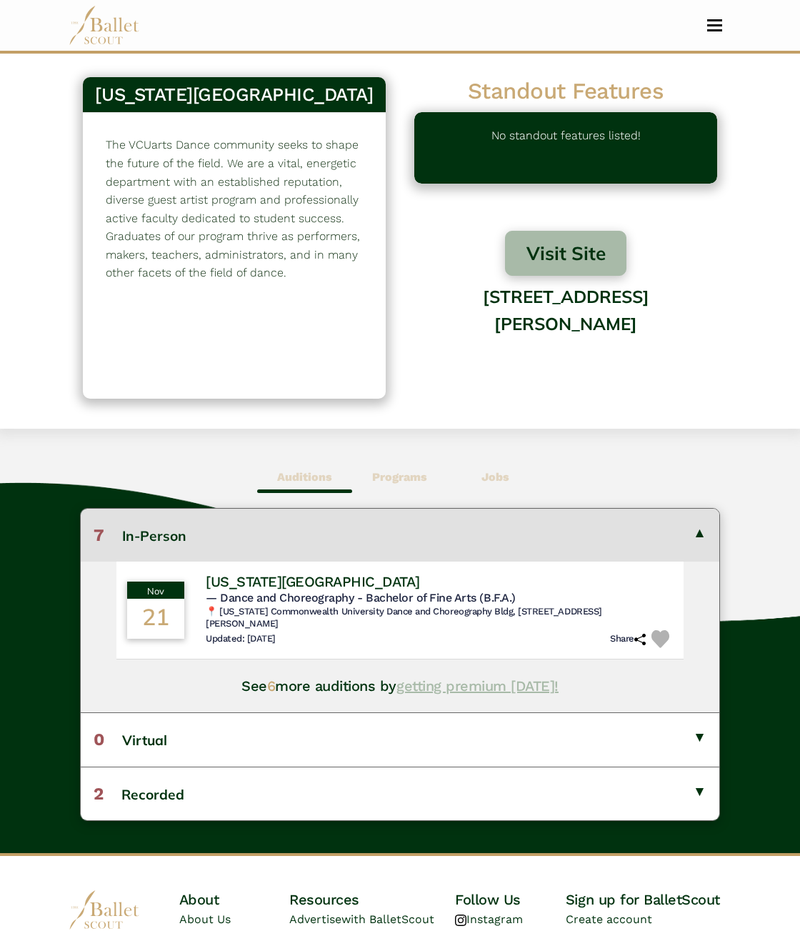
click at [453, 695] on link "getting premium today!" at bounding box center [478, 686] width 162 height 17
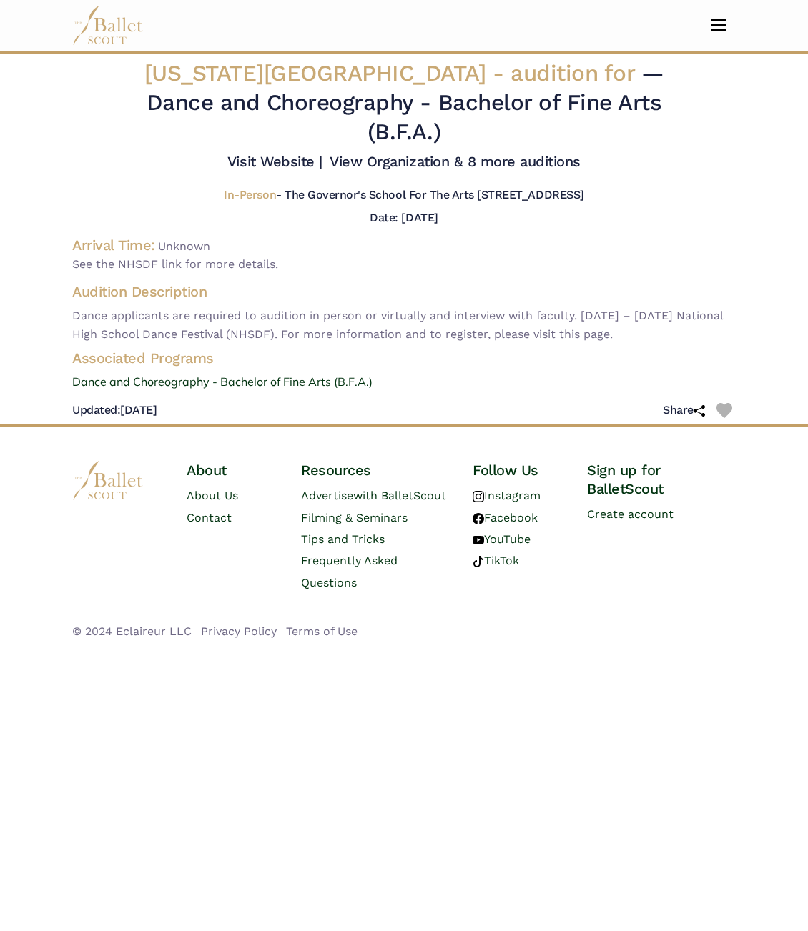
click at [123, 19] on img at bounding box center [107, 25] width 71 height 39
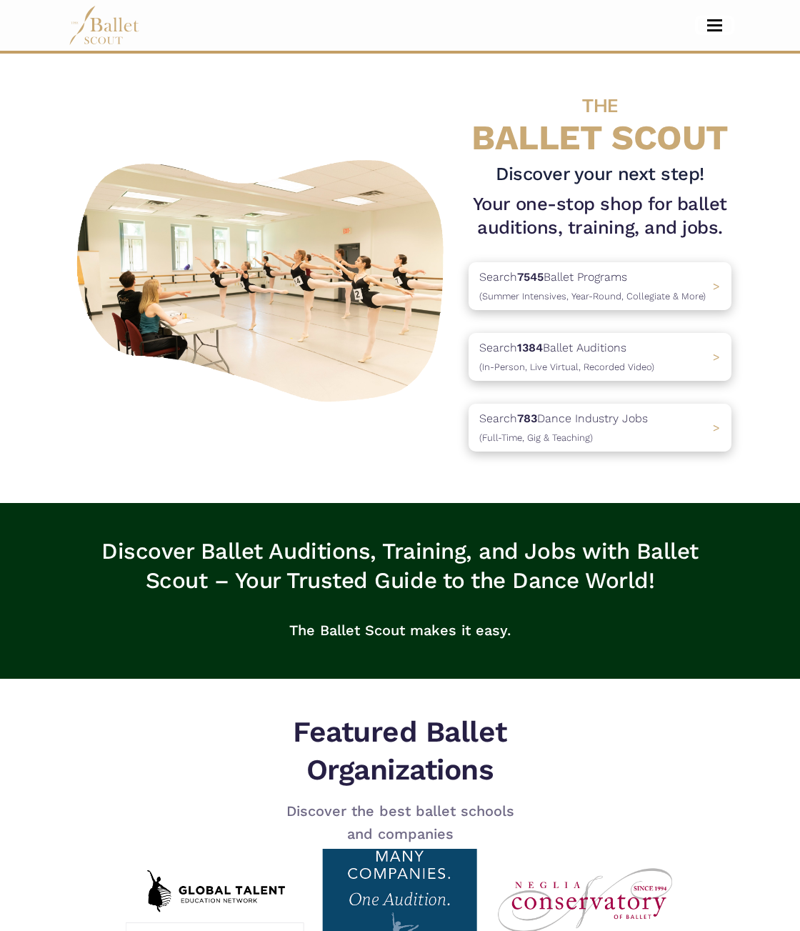
click at [713, 22] on button "Toggle navigation" at bounding box center [715, 26] width 34 height 14
